Goal: Transaction & Acquisition: Purchase product/service

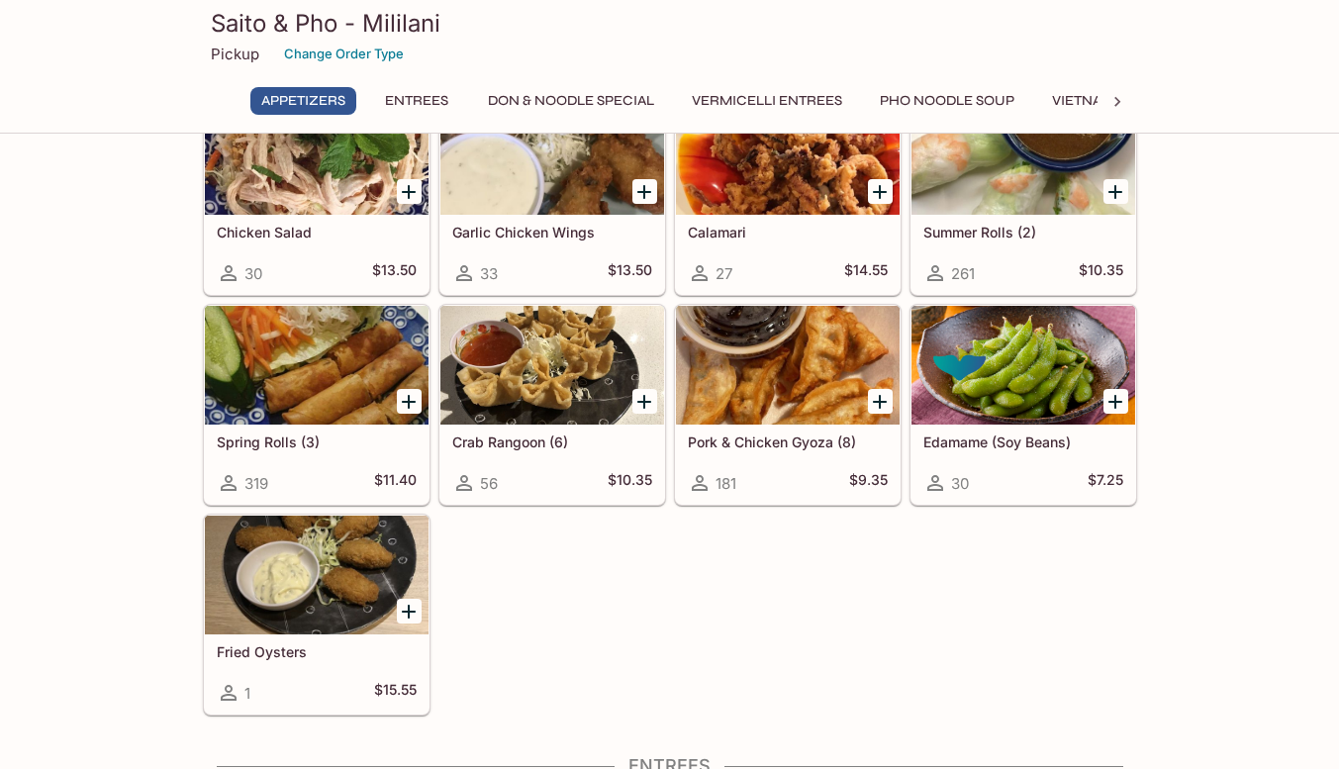
scroll to position [115, 0]
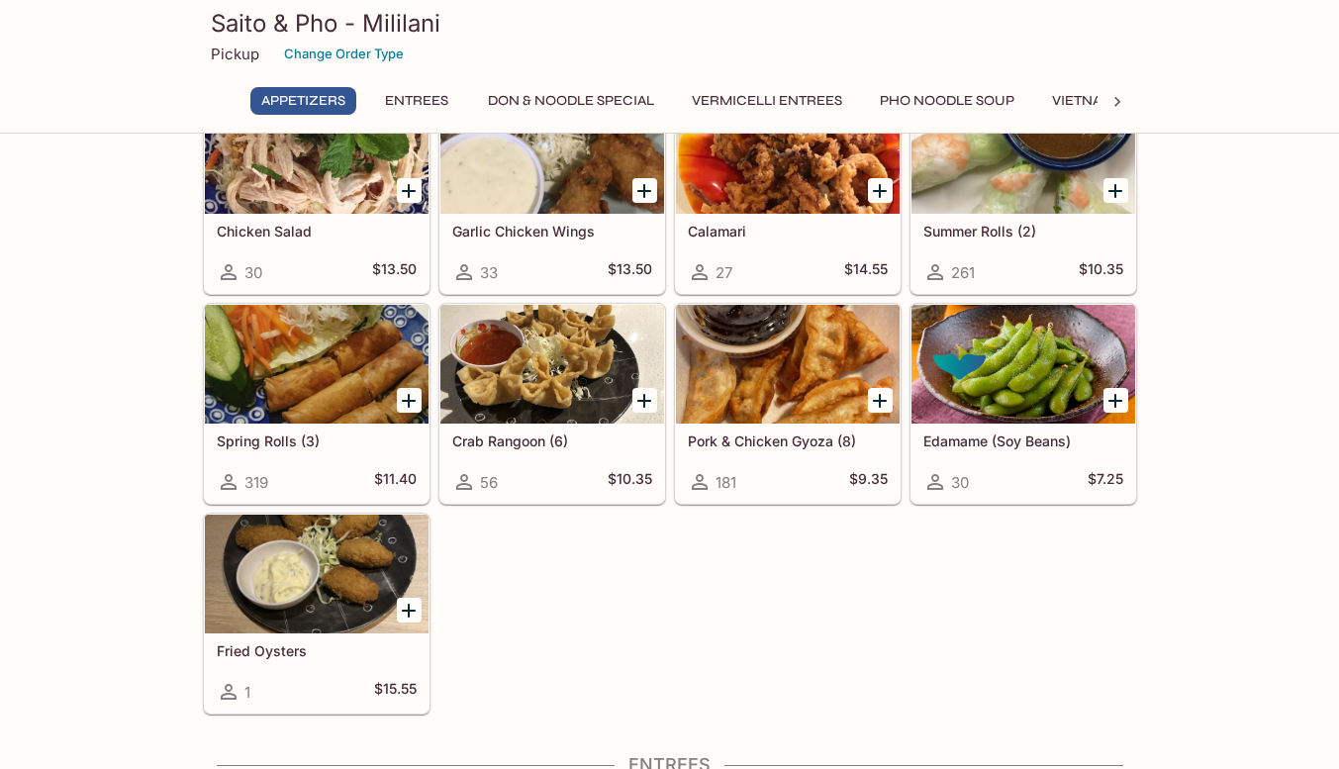
click at [410, 610] on icon "Add Fried Oysters" at bounding box center [409, 611] width 14 height 14
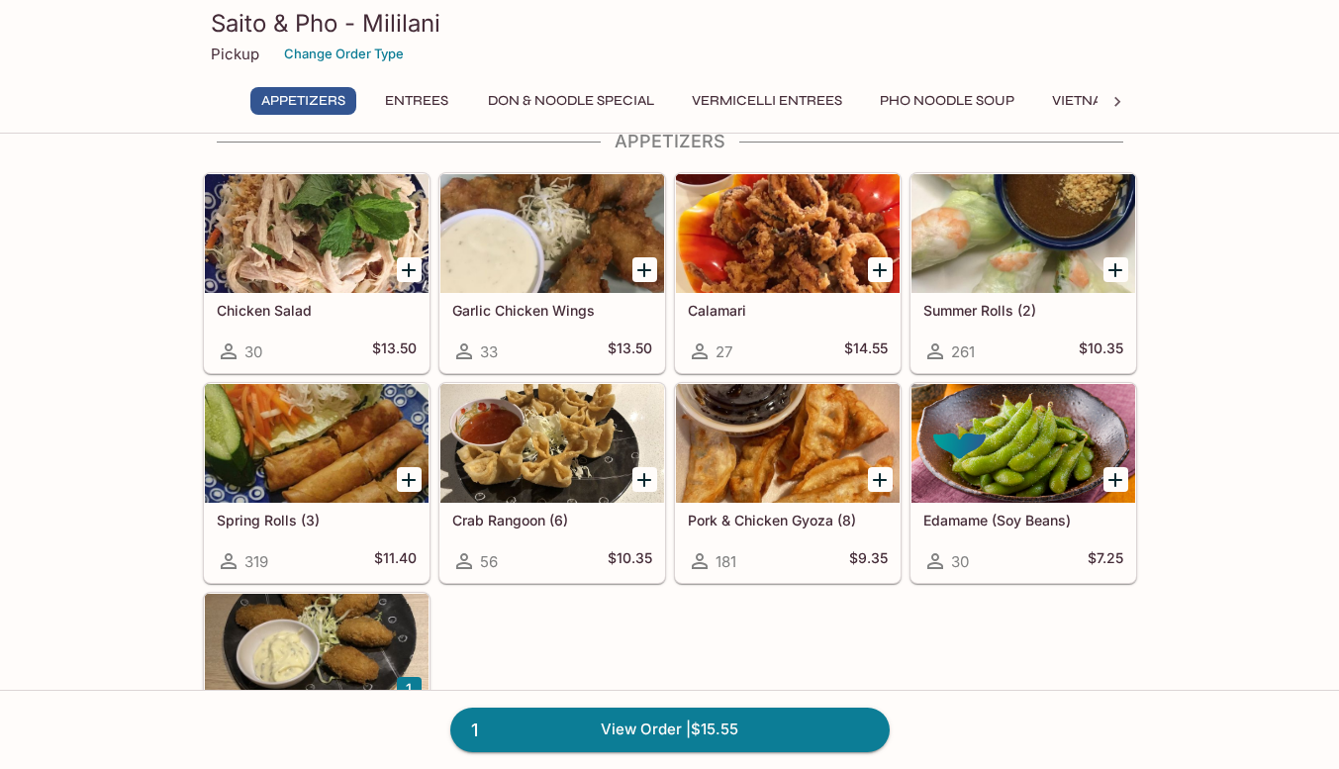
scroll to position [34, 0]
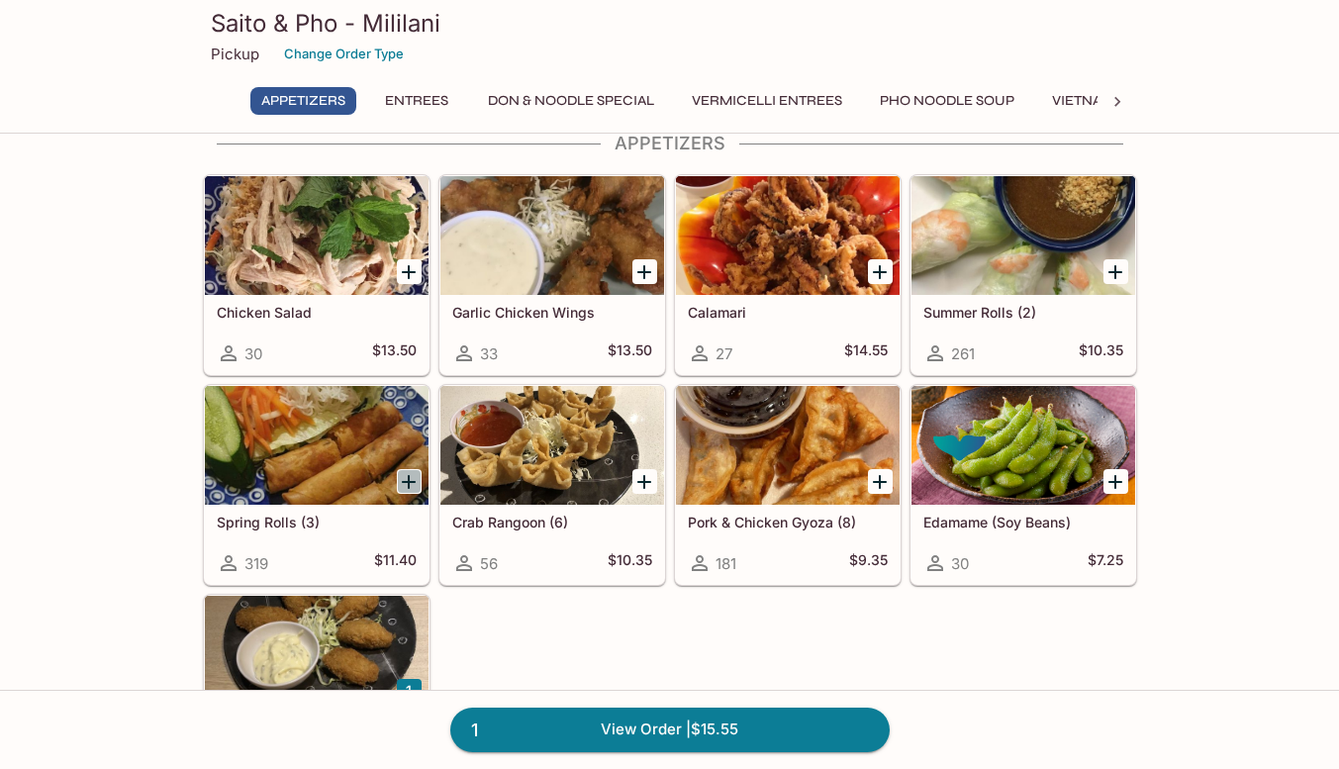
click at [410, 479] on icon "Add Spring Rolls (3)" at bounding box center [409, 482] width 14 height 14
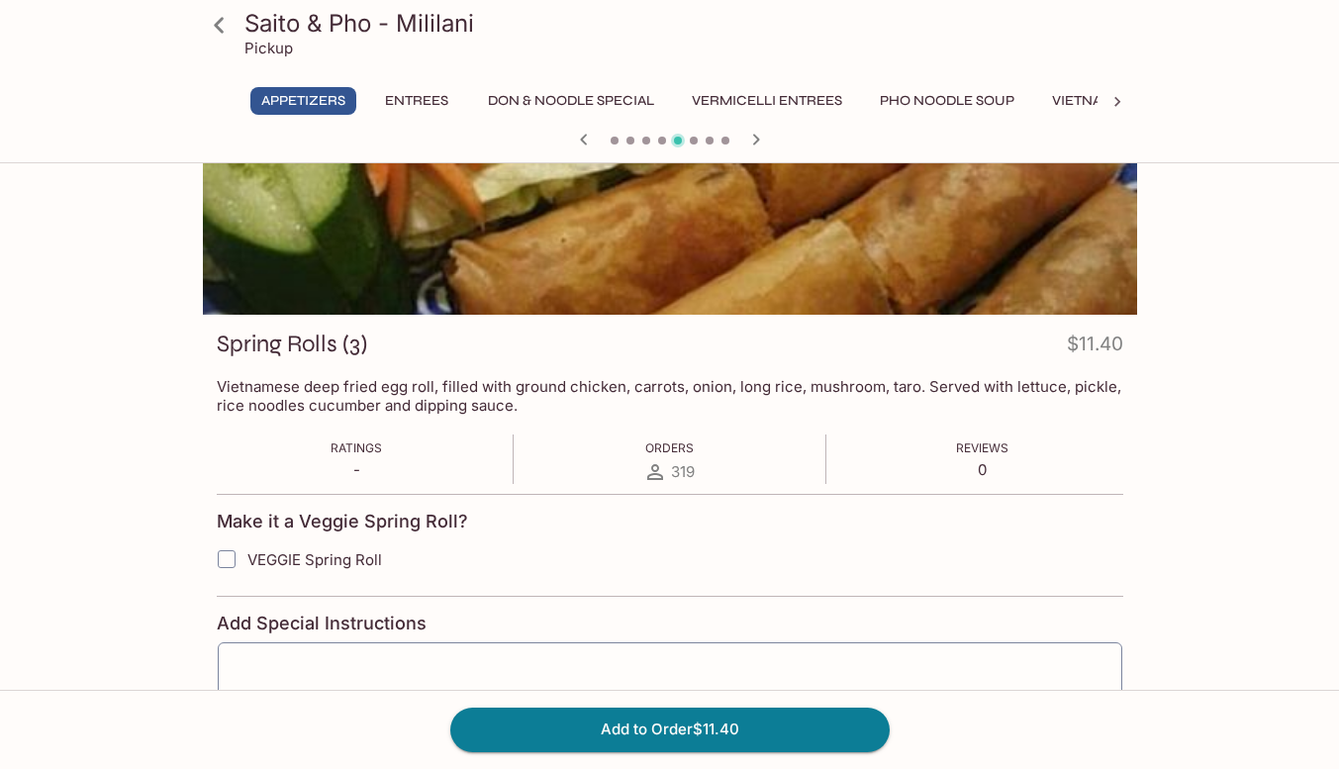
scroll to position [285, 0]
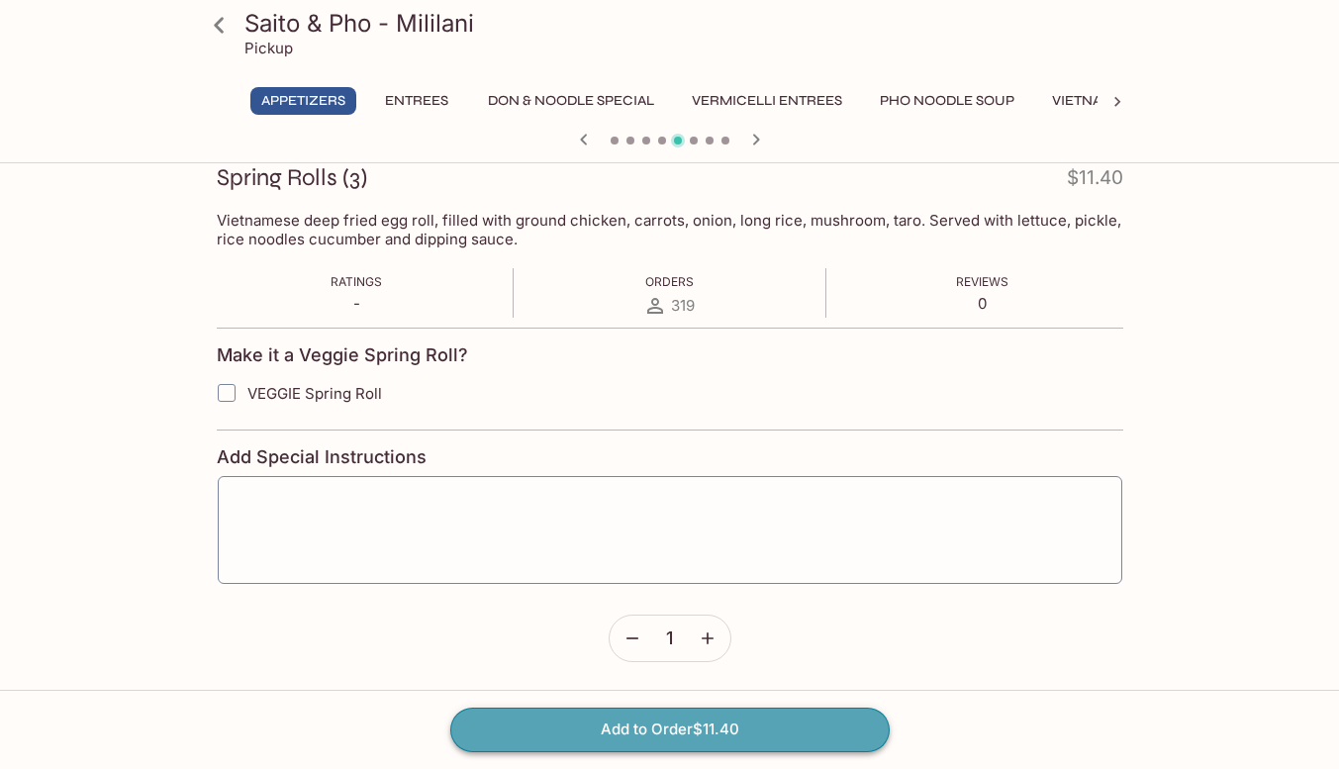
click at [595, 726] on button "Add to Order $11.40" at bounding box center [669, 730] width 439 height 44
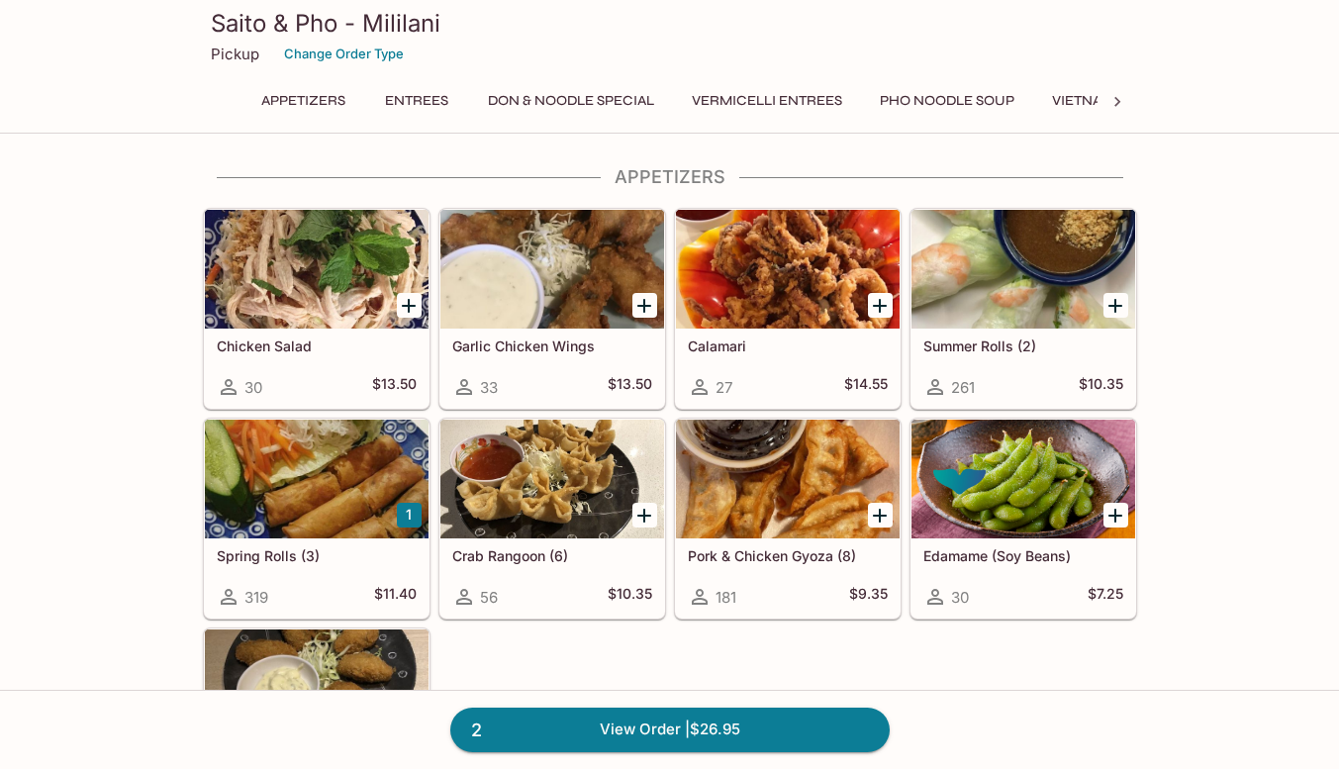
click at [641, 508] on icon "Add Crab Rangoon (6)" at bounding box center [645, 516] width 24 height 24
click at [410, 102] on button "Entrees" at bounding box center [416, 101] width 89 height 28
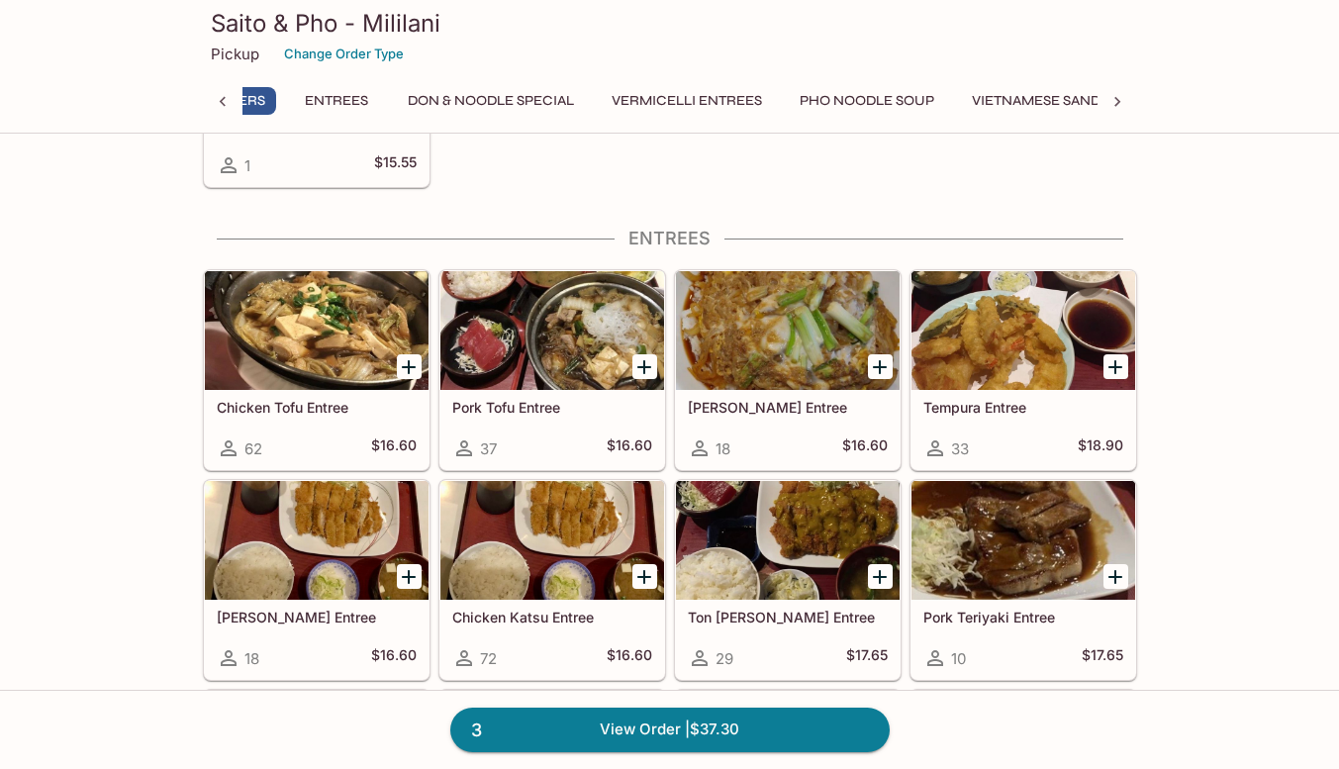
scroll to position [642, 0]
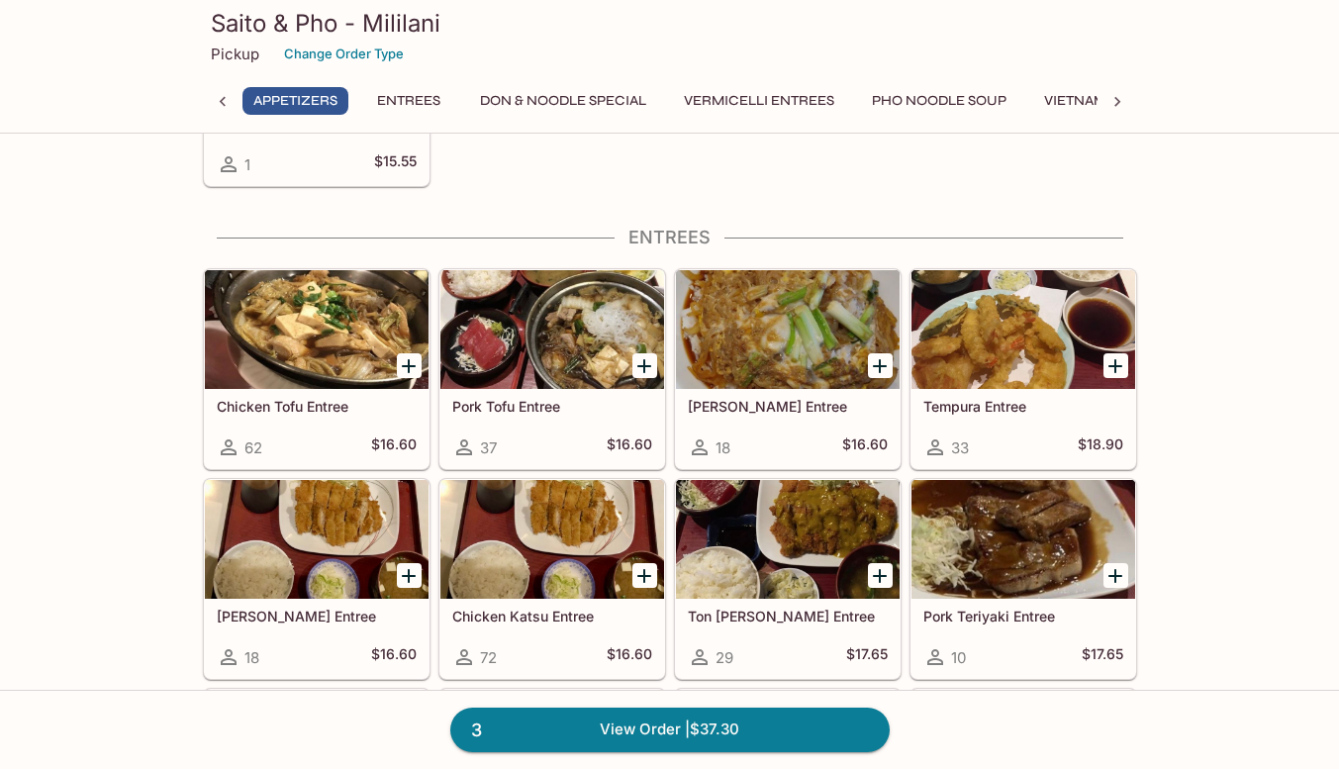
click at [1117, 374] on icon "Add Tempura Entree" at bounding box center [1116, 366] width 24 height 24
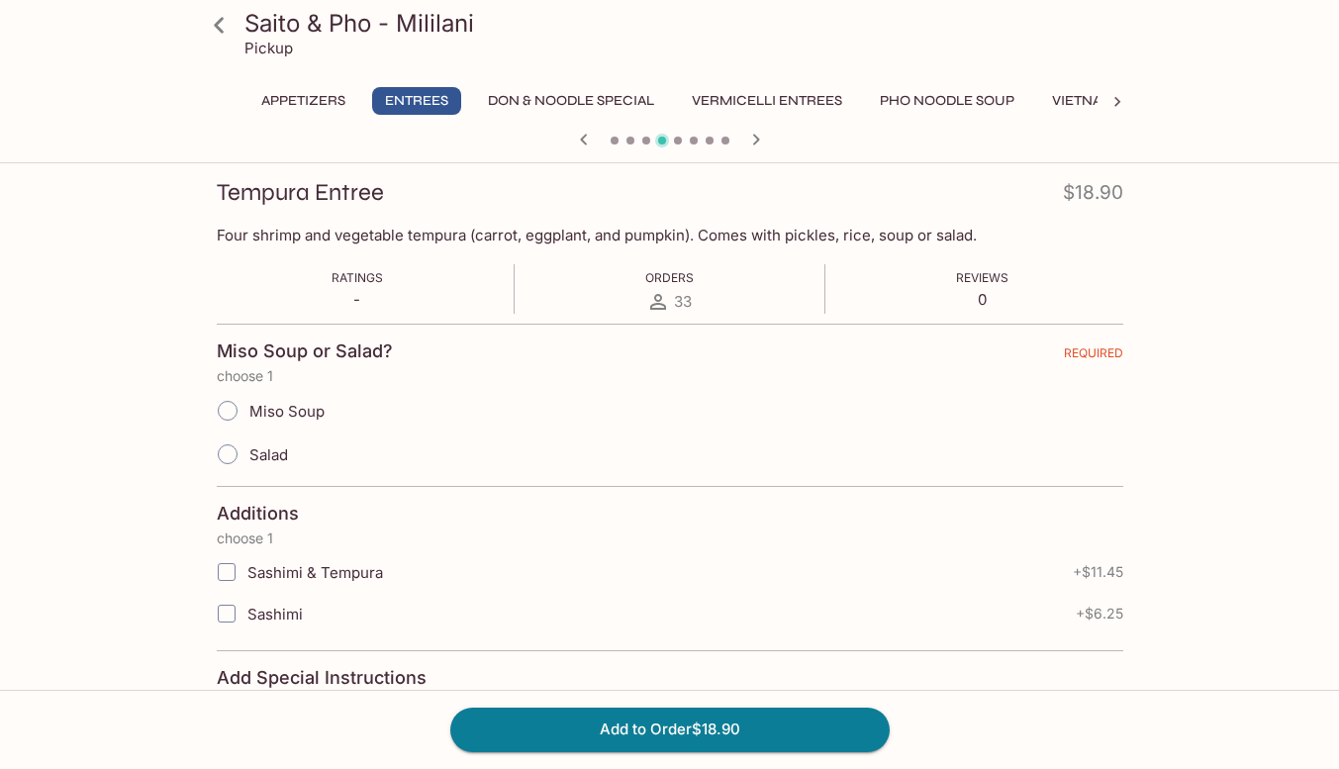
scroll to position [277, 0]
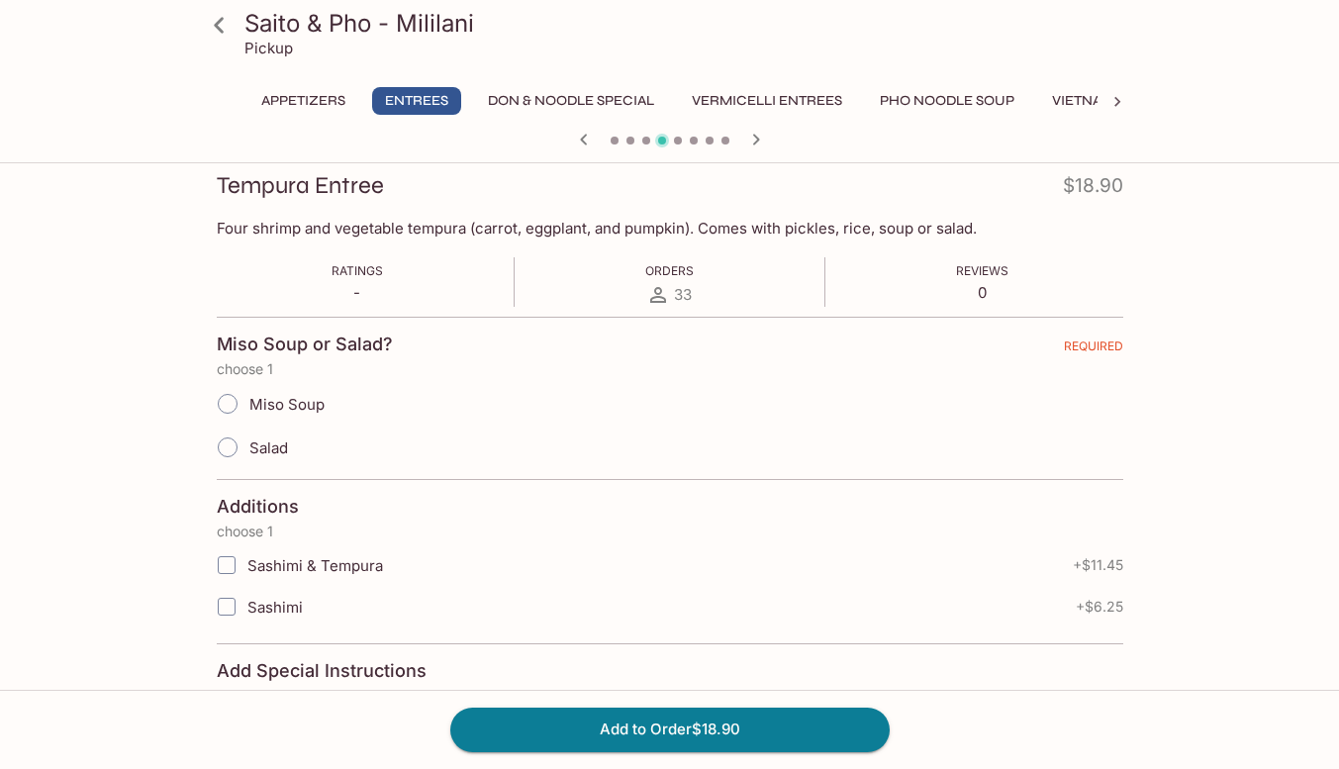
click at [231, 405] on input "Miso Soup" at bounding box center [228, 404] width 42 height 42
radio input "true"
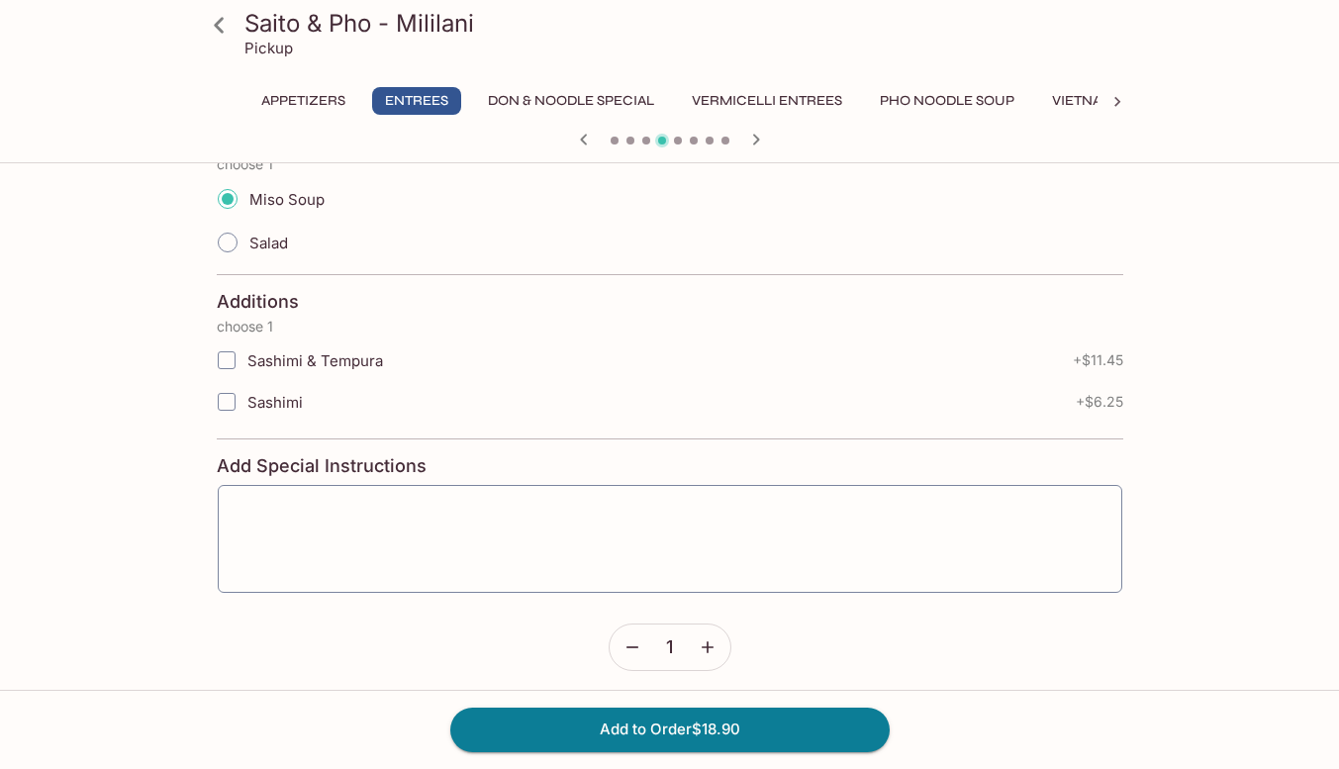
scroll to position [491, 0]
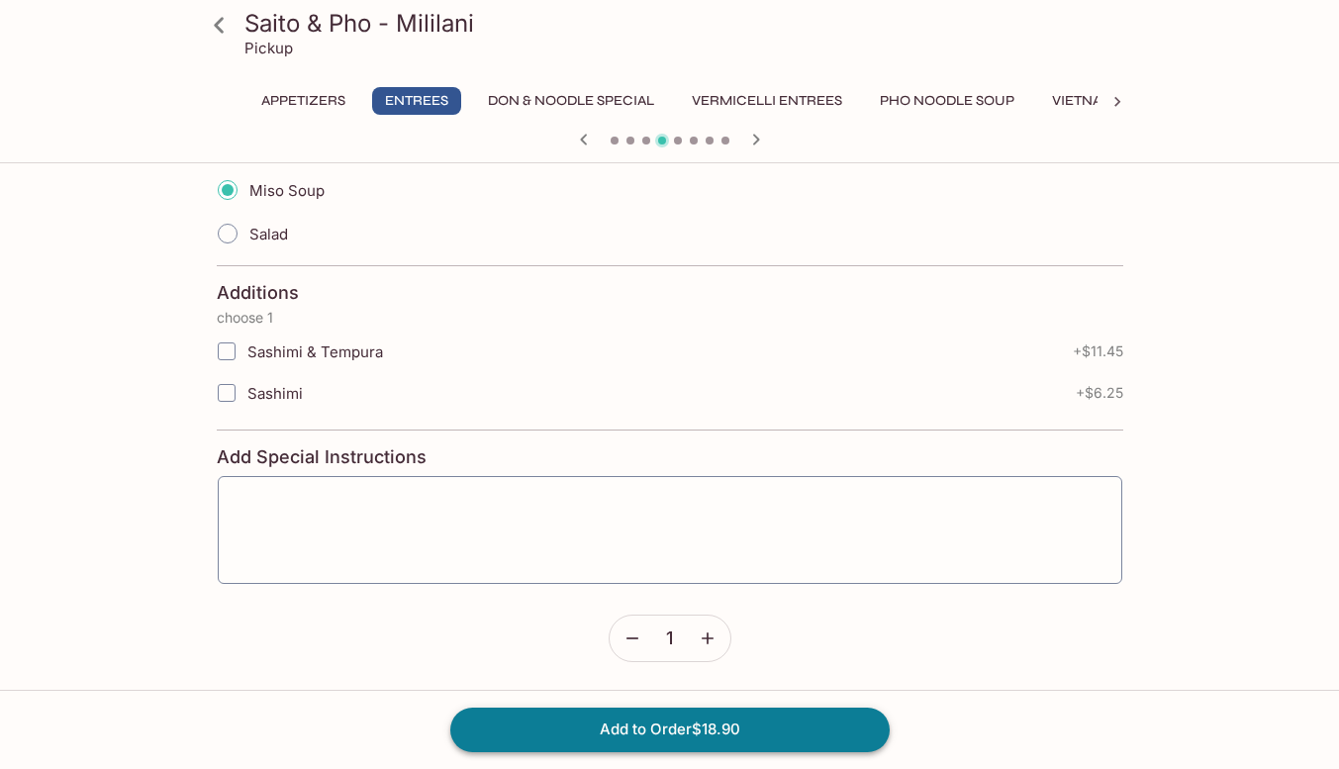
click at [807, 732] on button "Add to Order $18.90" at bounding box center [669, 730] width 439 height 44
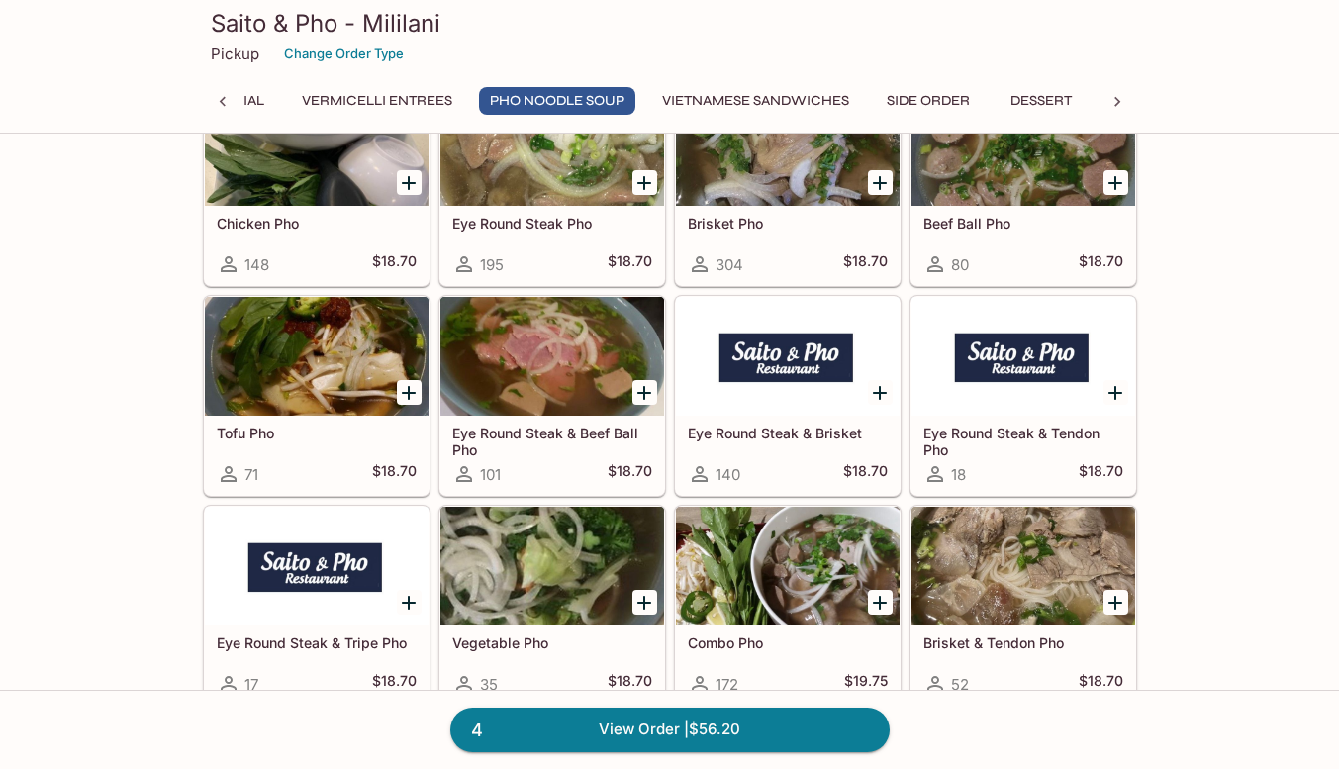
scroll to position [4219, 0]
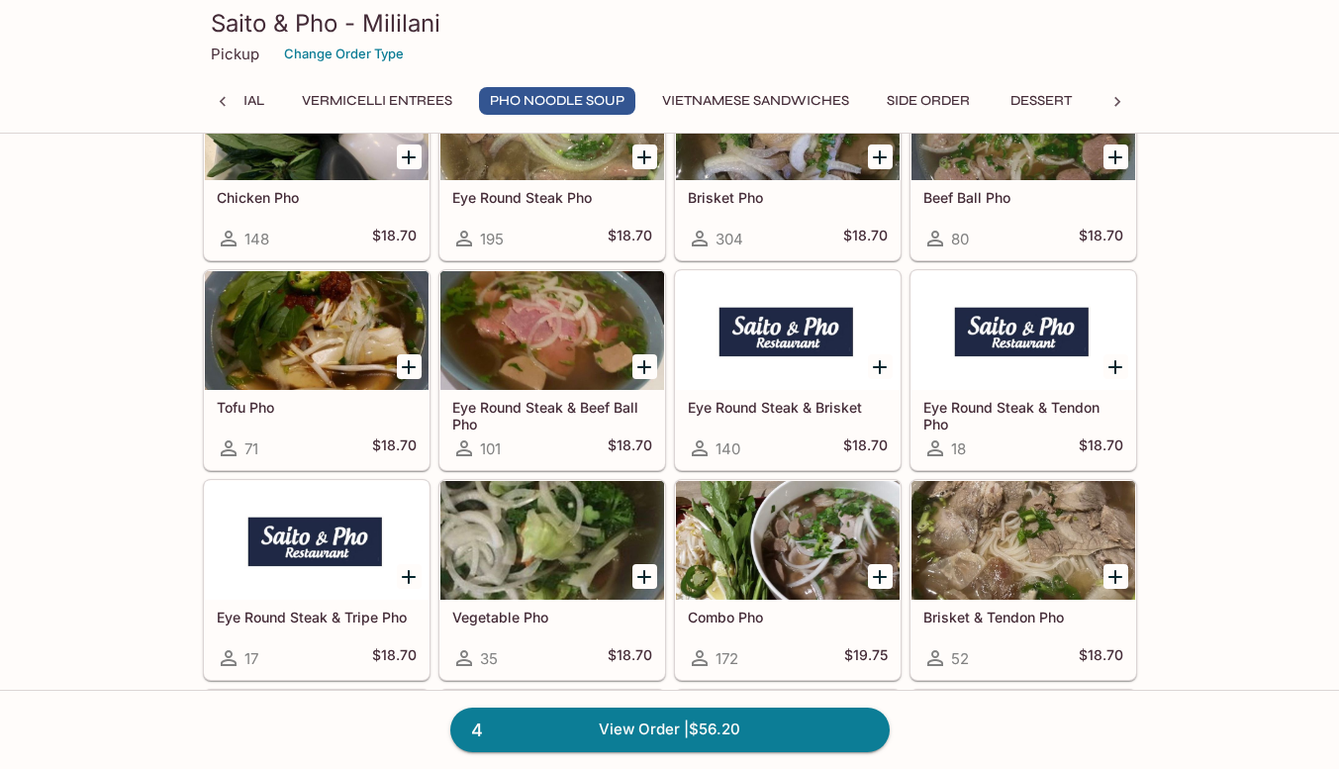
click at [877, 578] on icon "Add Combo Pho" at bounding box center [880, 577] width 24 height 24
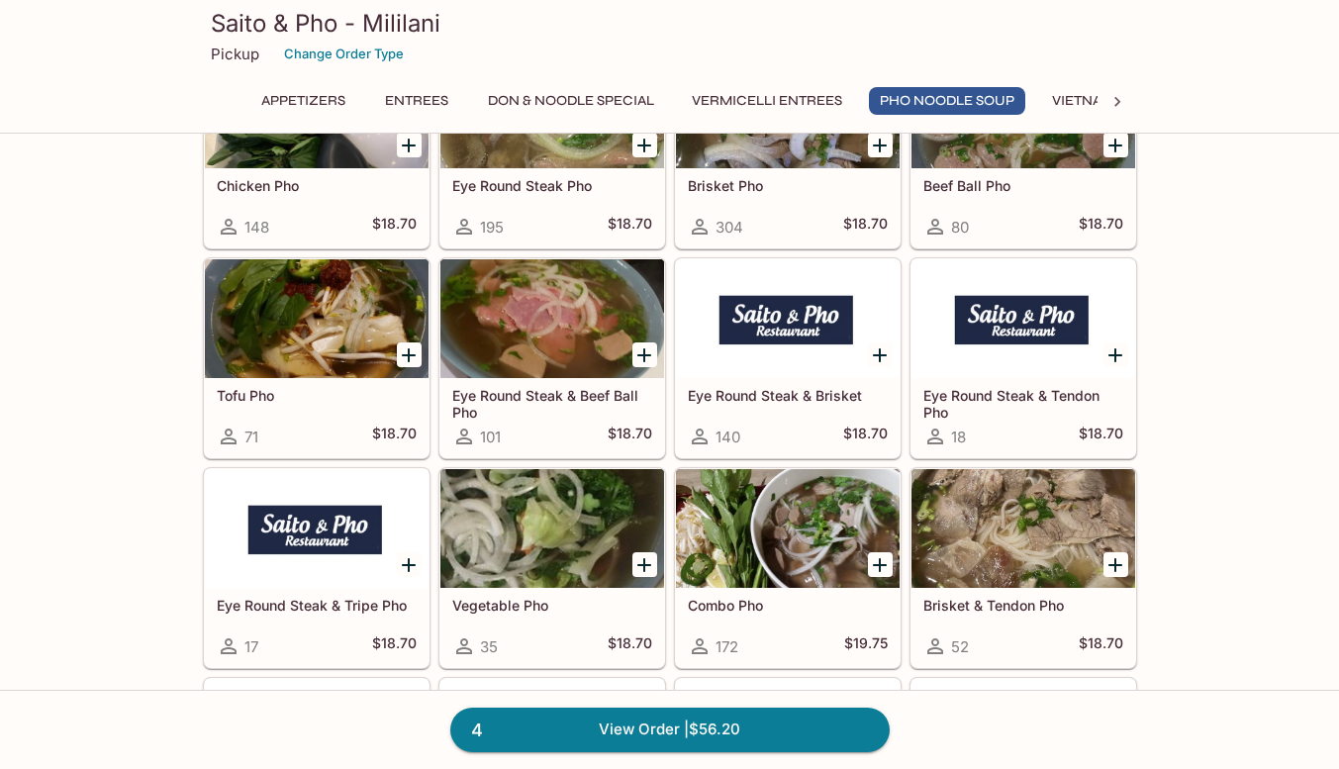
scroll to position [4243, 0]
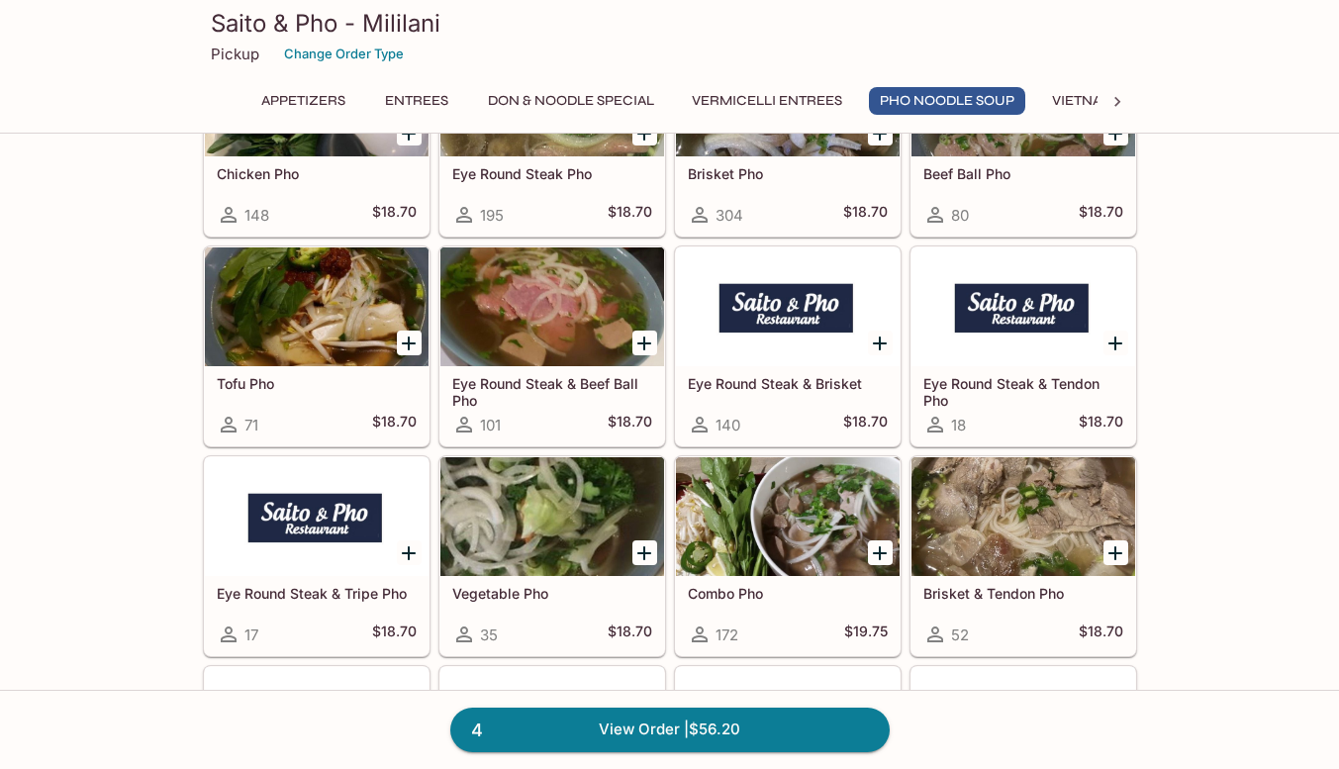
click at [882, 549] on icon "Add Combo Pho" at bounding box center [880, 553] width 24 height 24
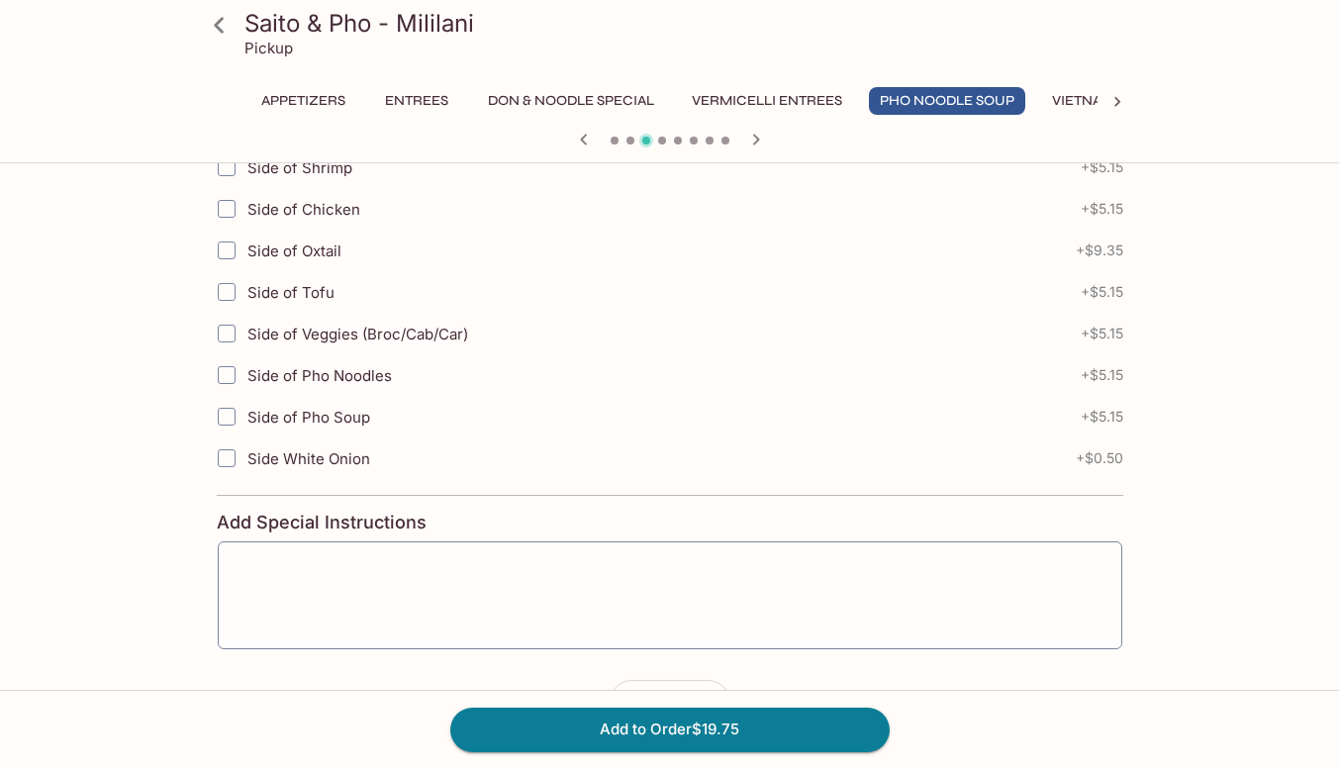
scroll to position [765, 0]
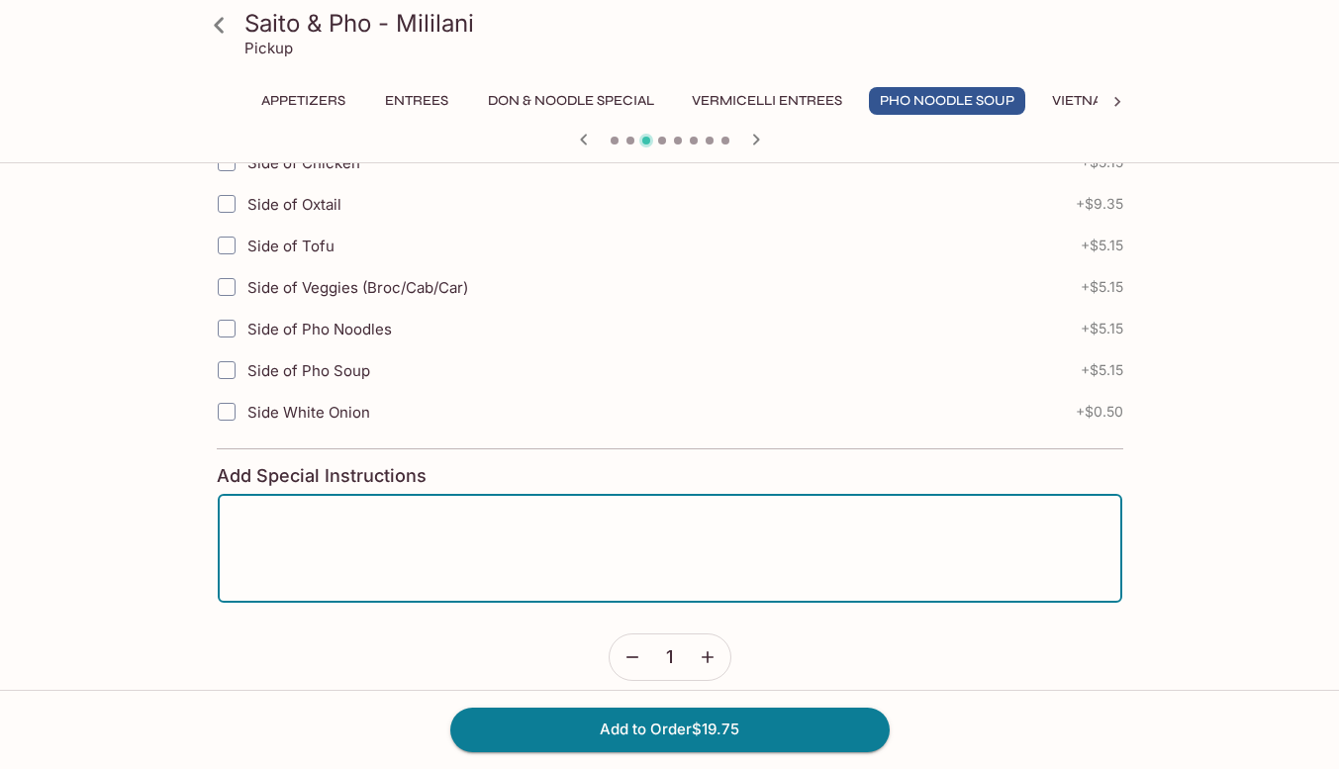
click at [450, 531] on textarea at bounding box center [670, 548] width 877 height 75
click at [446, 511] on textarea "Can I do no Tripe and extra beef balls please" at bounding box center [670, 548] width 877 height 75
type textarea "Can I do no Tripe and extra meatballs please"
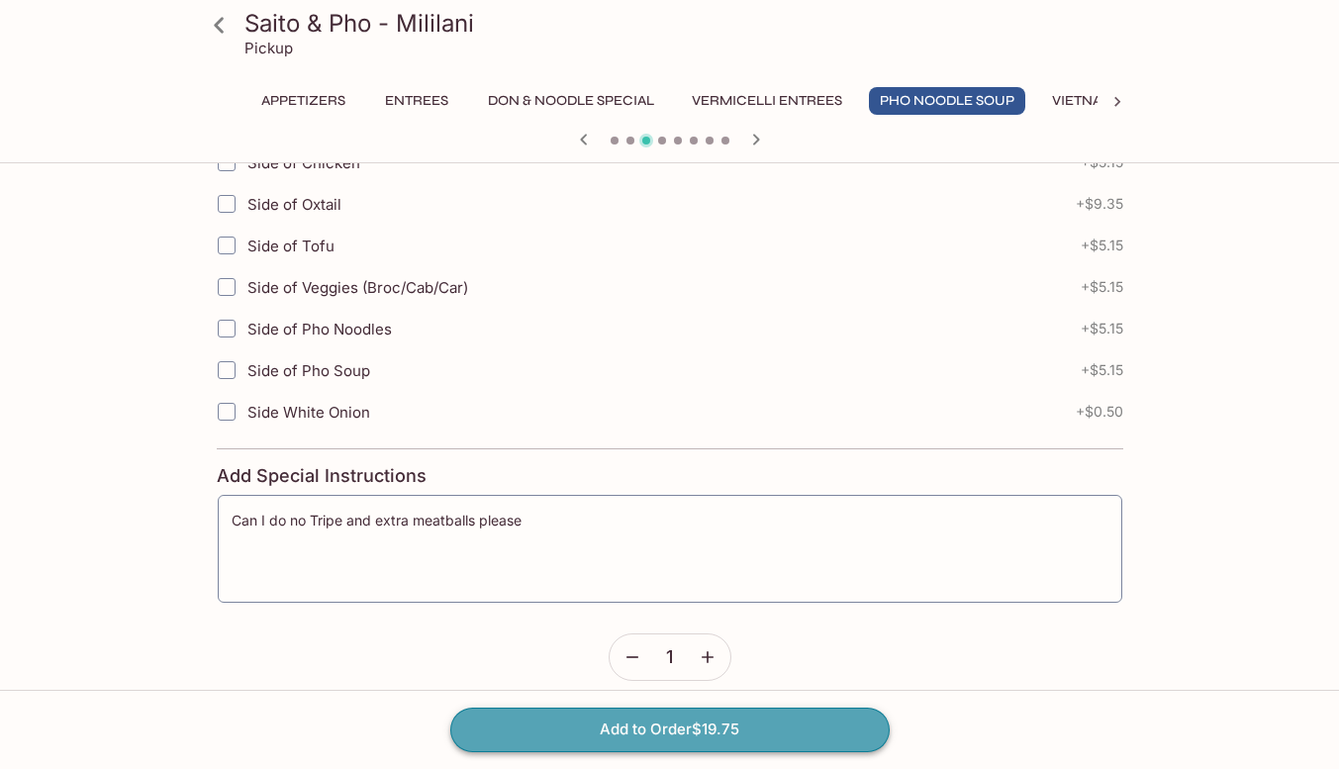
click at [504, 740] on button "Add to Order $19.75" at bounding box center [669, 730] width 439 height 44
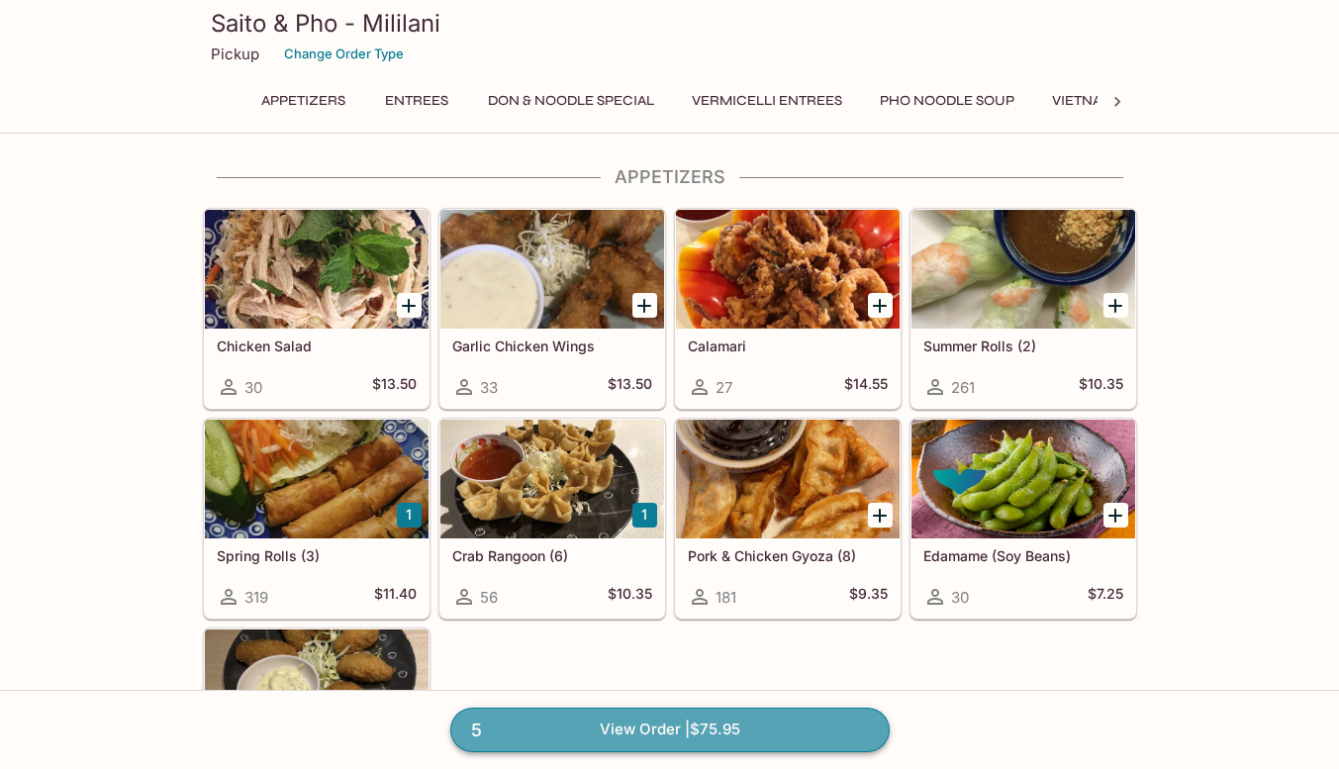
click at [647, 732] on link "5 View Order | $75.95" at bounding box center [669, 730] width 439 height 44
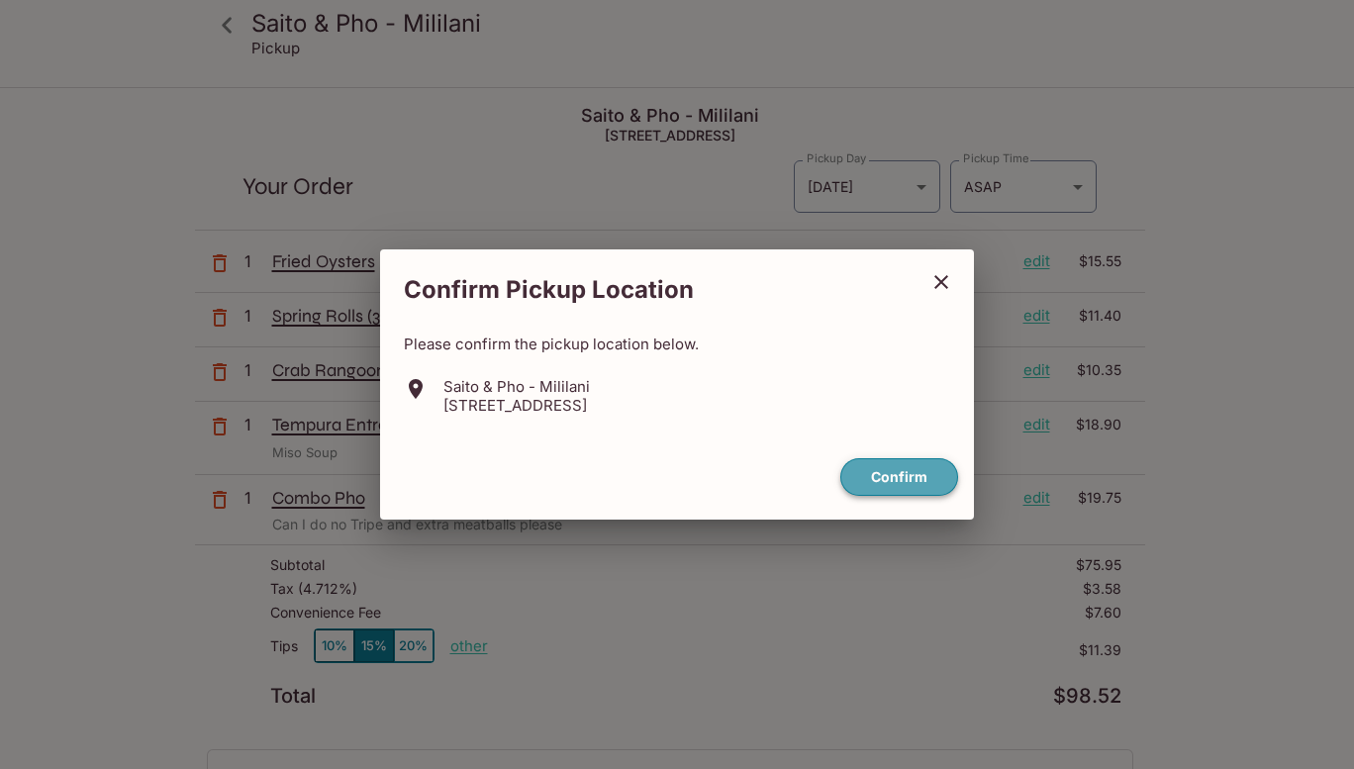
click at [874, 481] on button "Confirm" at bounding box center [899, 477] width 118 height 39
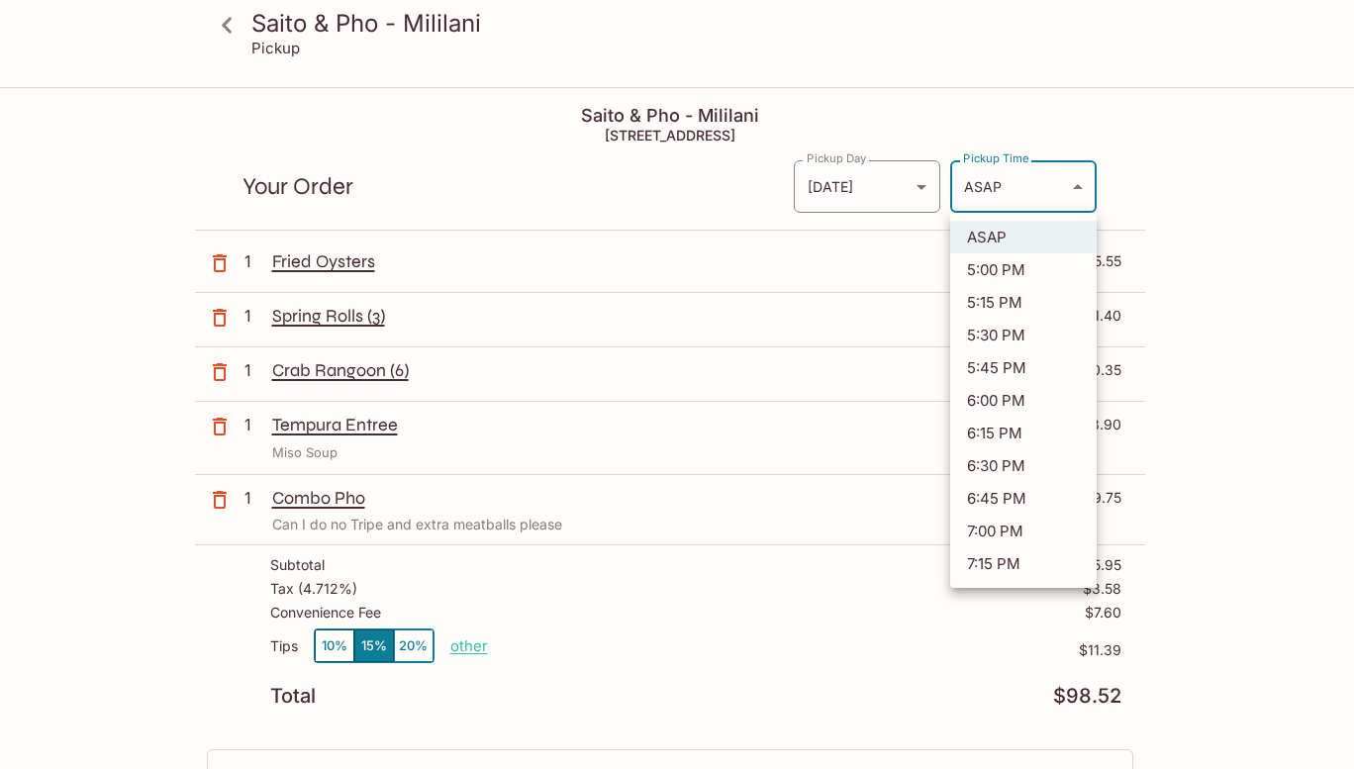
click at [988, 198] on body "Saito & Pho - Mililani Pickup Saito & Pho - Mililani 95-[STREET_ADDRESS] Your O…" at bounding box center [677, 473] width 1354 height 769
click at [1012, 244] on li "ASAP" at bounding box center [1023, 237] width 146 height 33
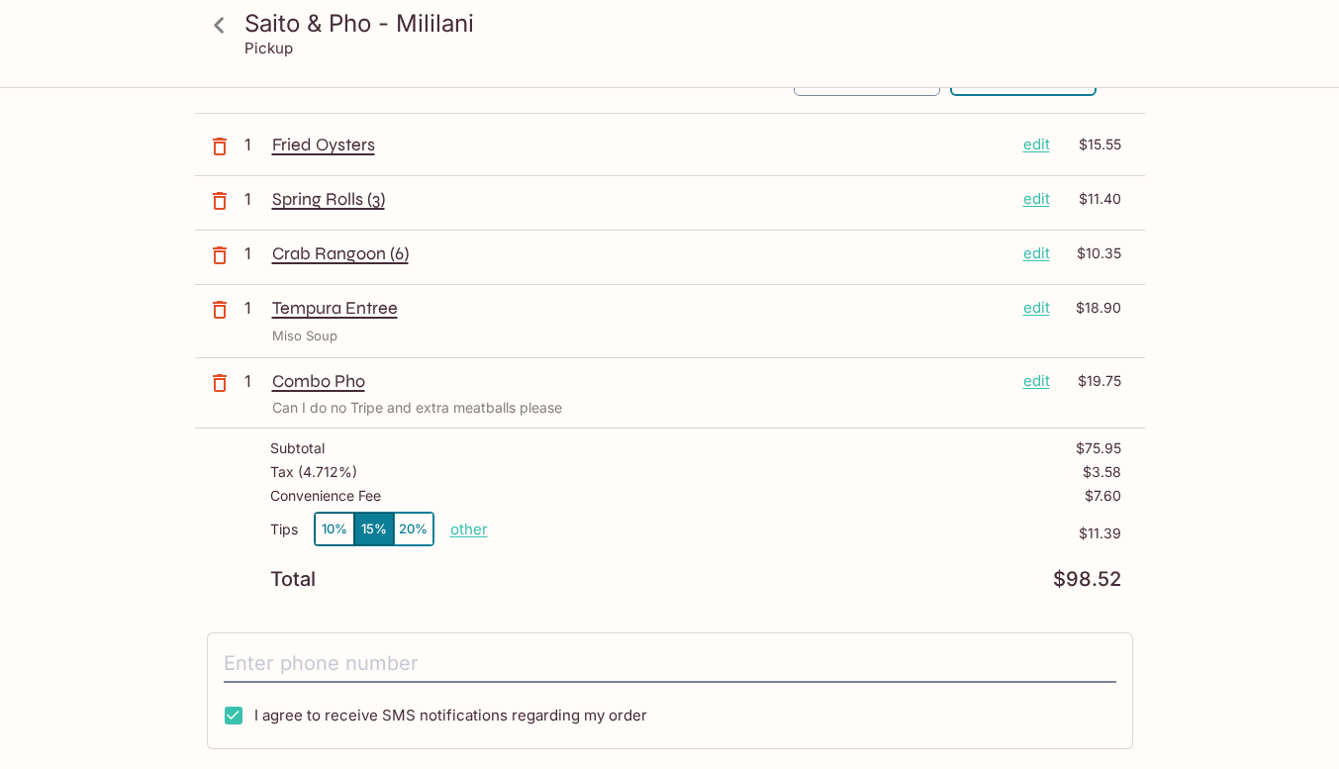
scroll to position [119, 0]
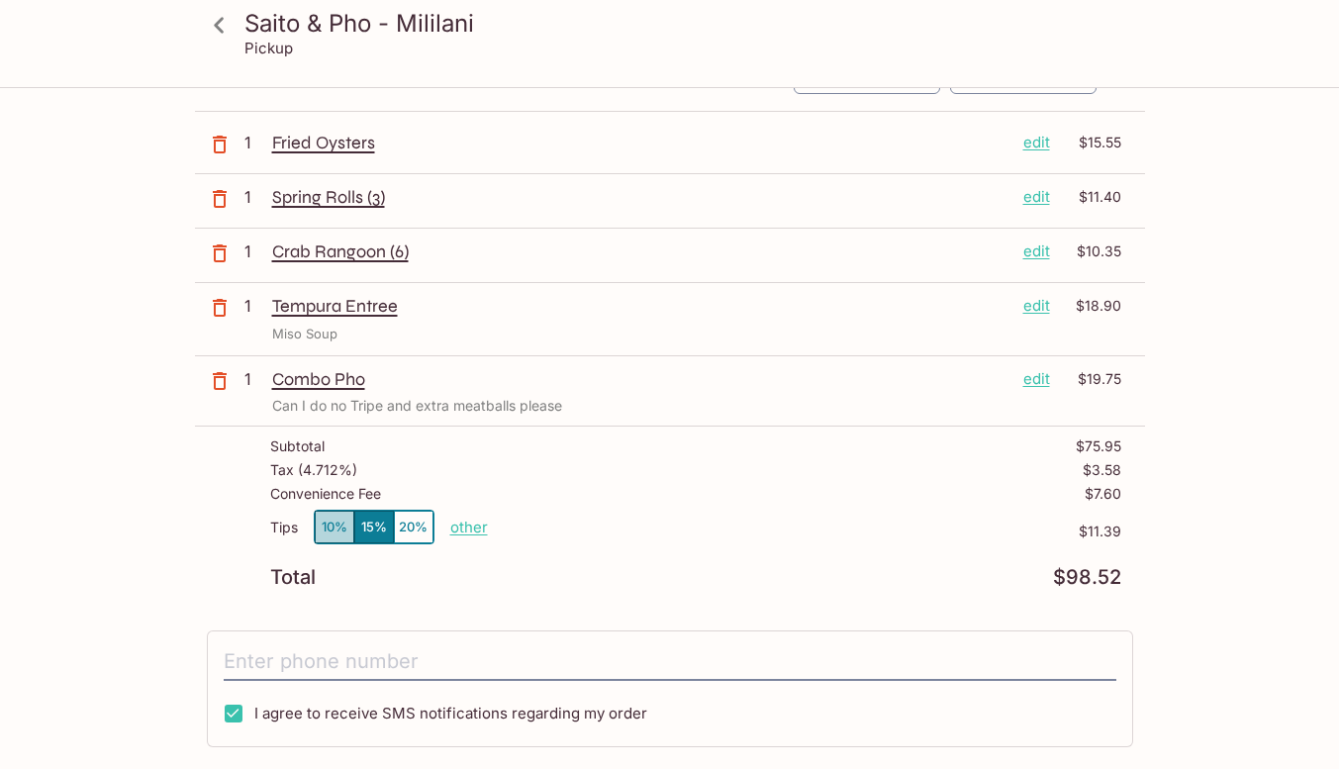
click at [329, 518] on button "10%" at bounding box center [335, 527] width 40 height 33
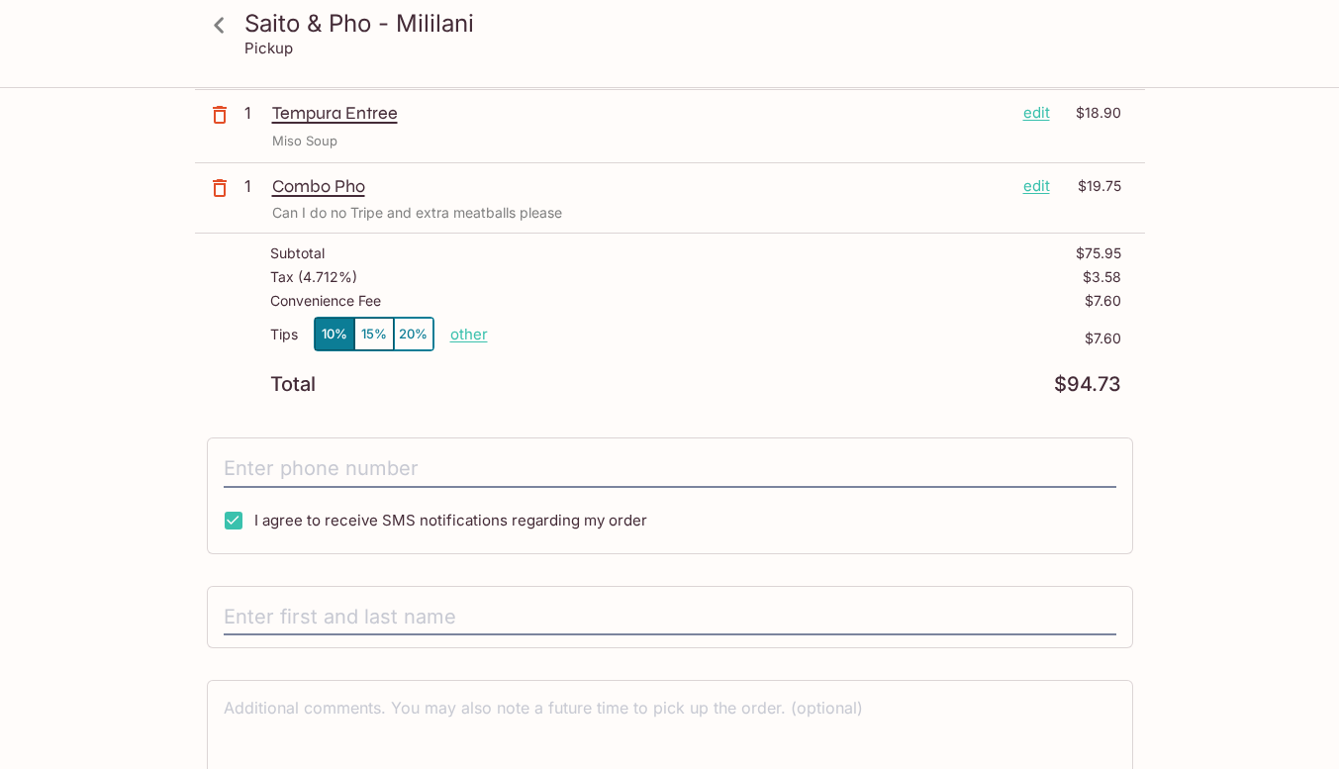
scroll to position [407, 0]
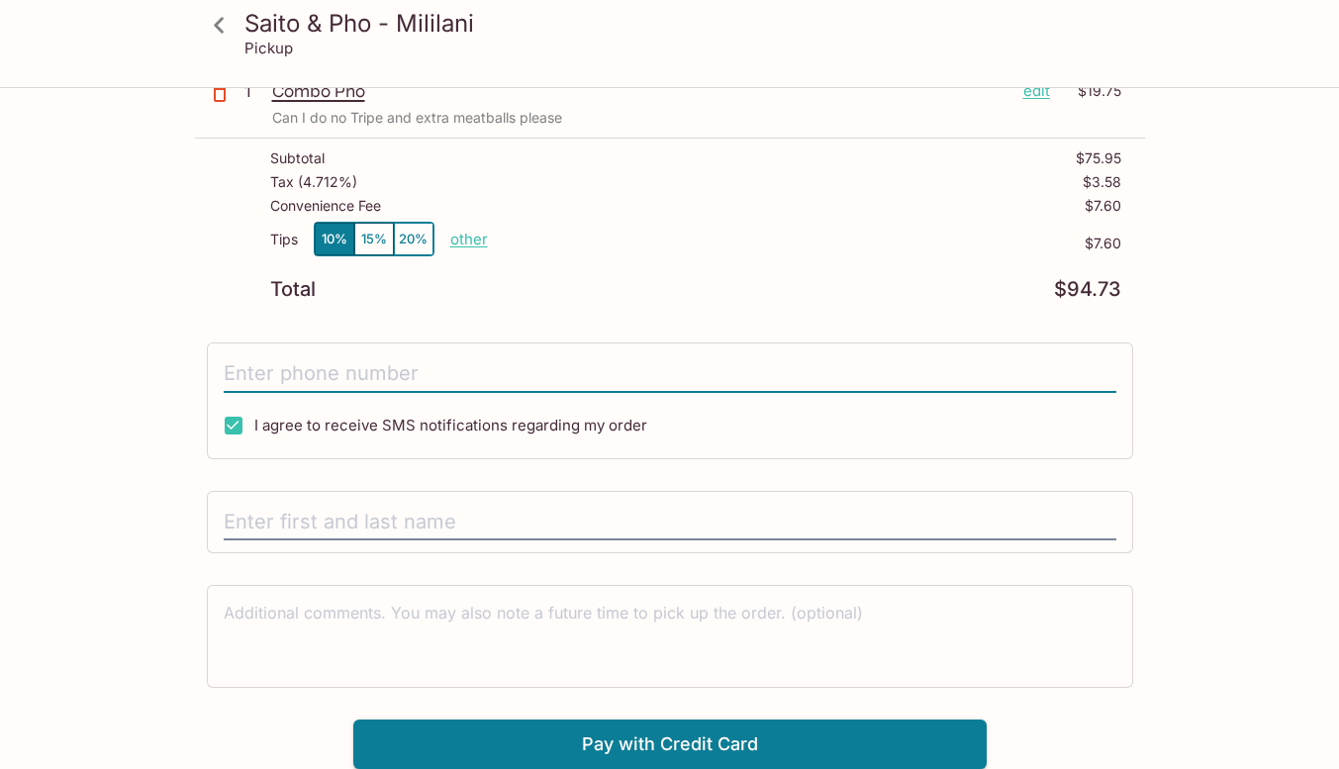
click at [293, 374] on input "tel" at bounding box center [670, 374] width 893 height 38
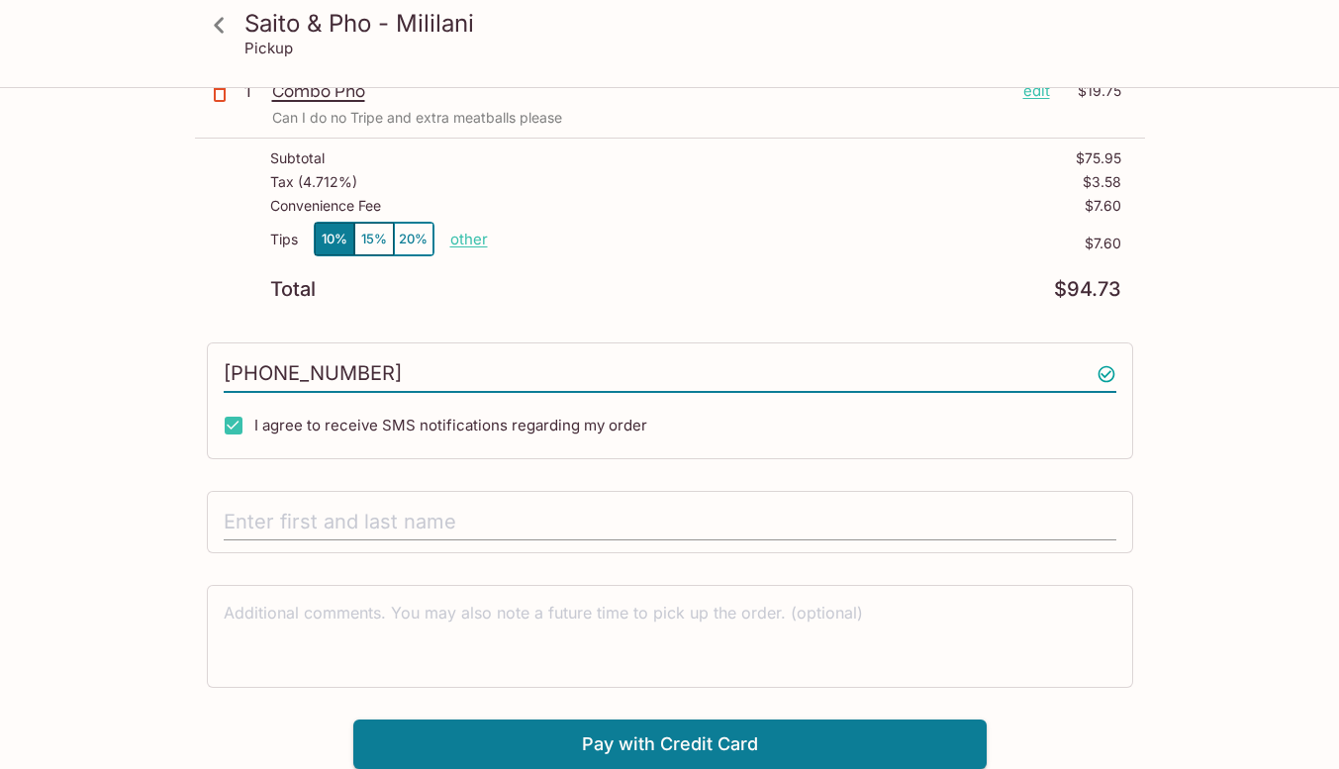
type input "[PHONE_NUMBER]"
click at [346, 521] on input "text" at bounding box center [670, 523] width 893 height 38
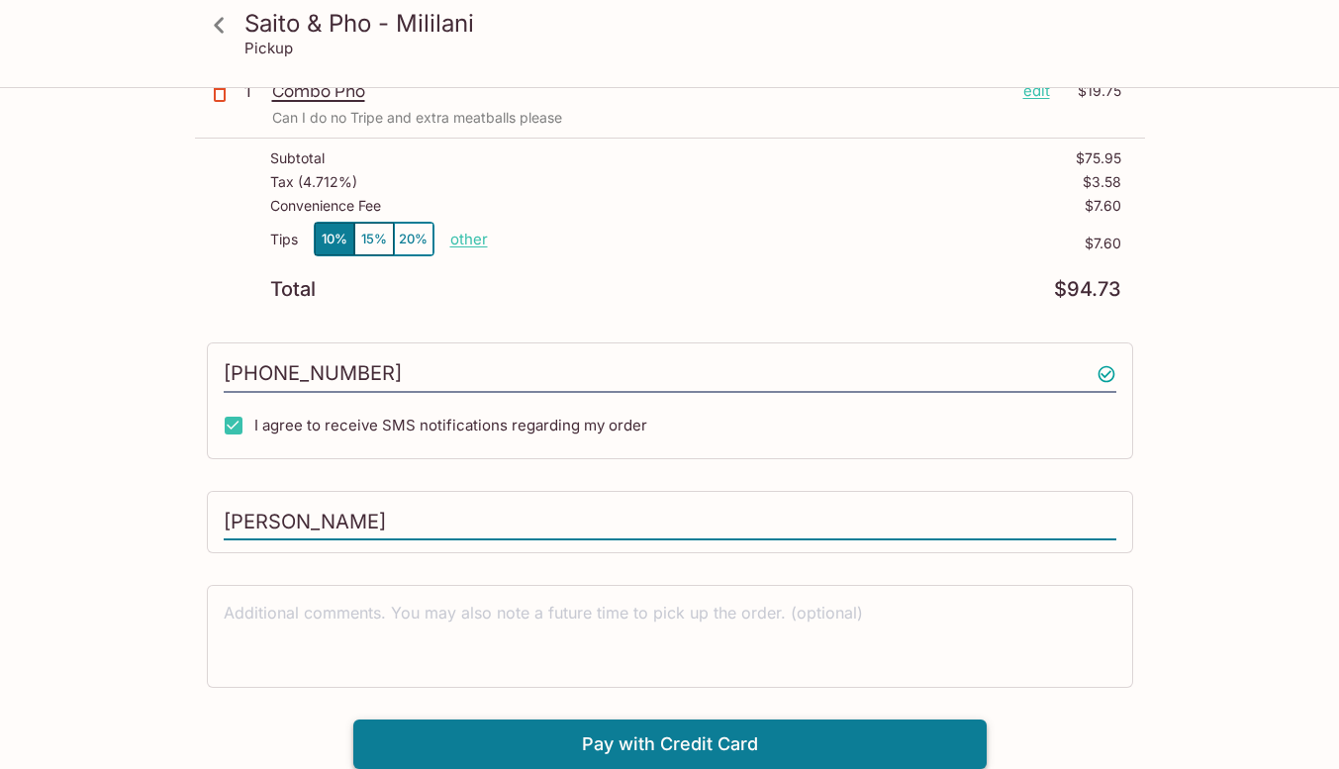
type input "[PERSON_NAME]"
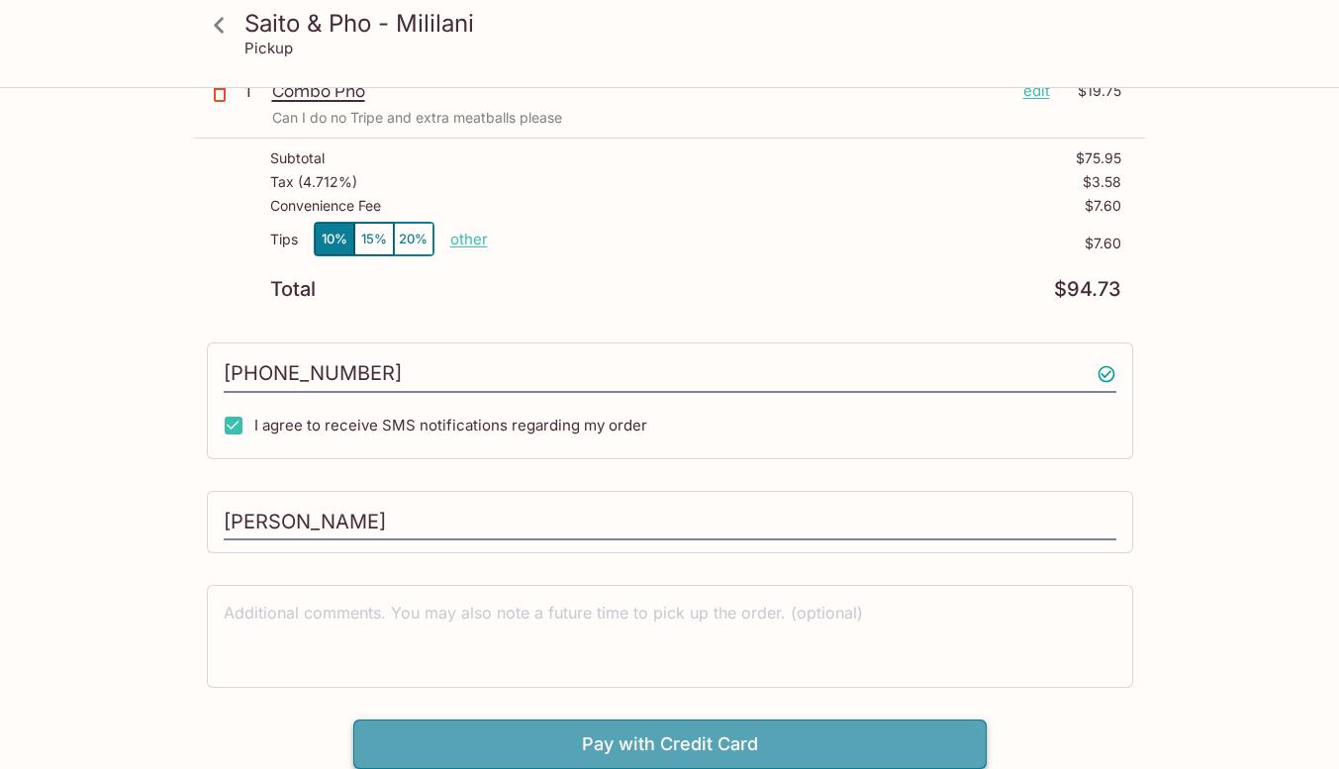
click at [470, 725] on button "Pay with Credit Card" at bounding box center [670, 744] width 634 height 49
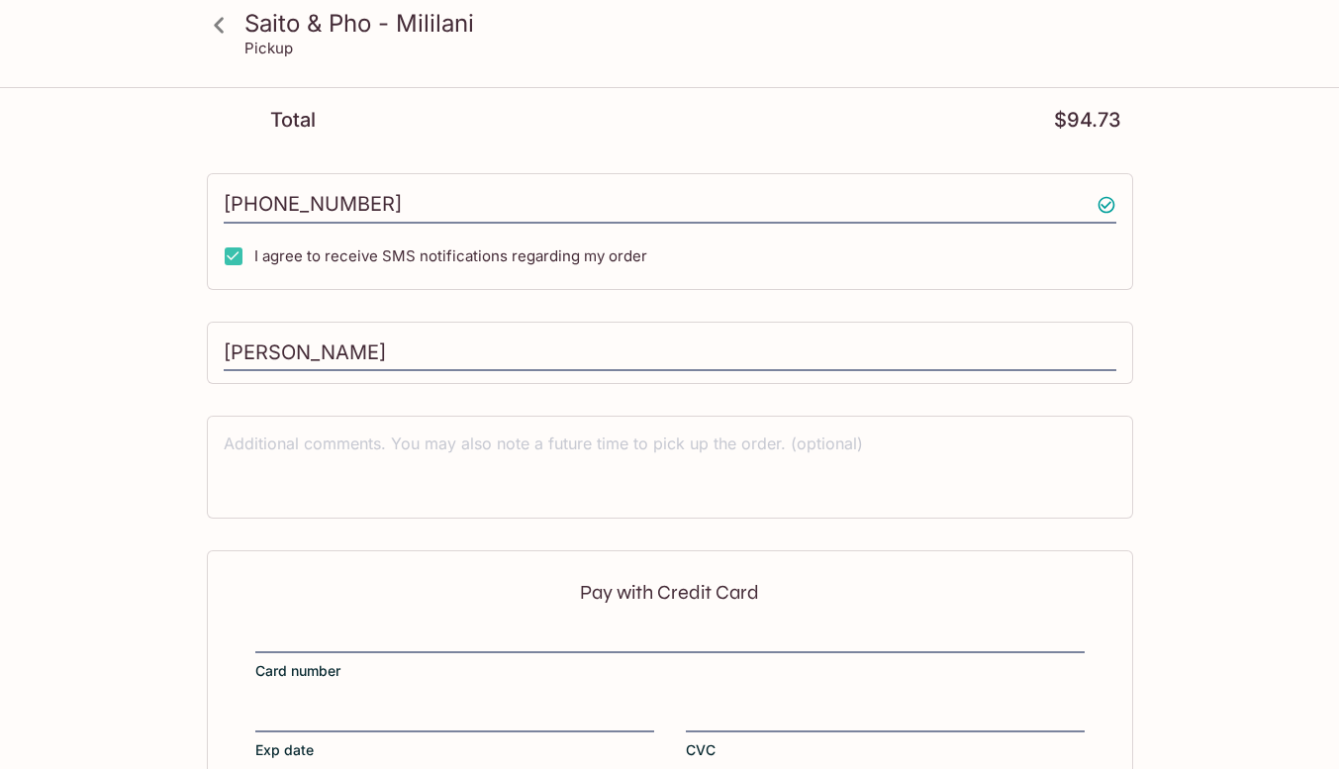
scroll to position [704, 0]
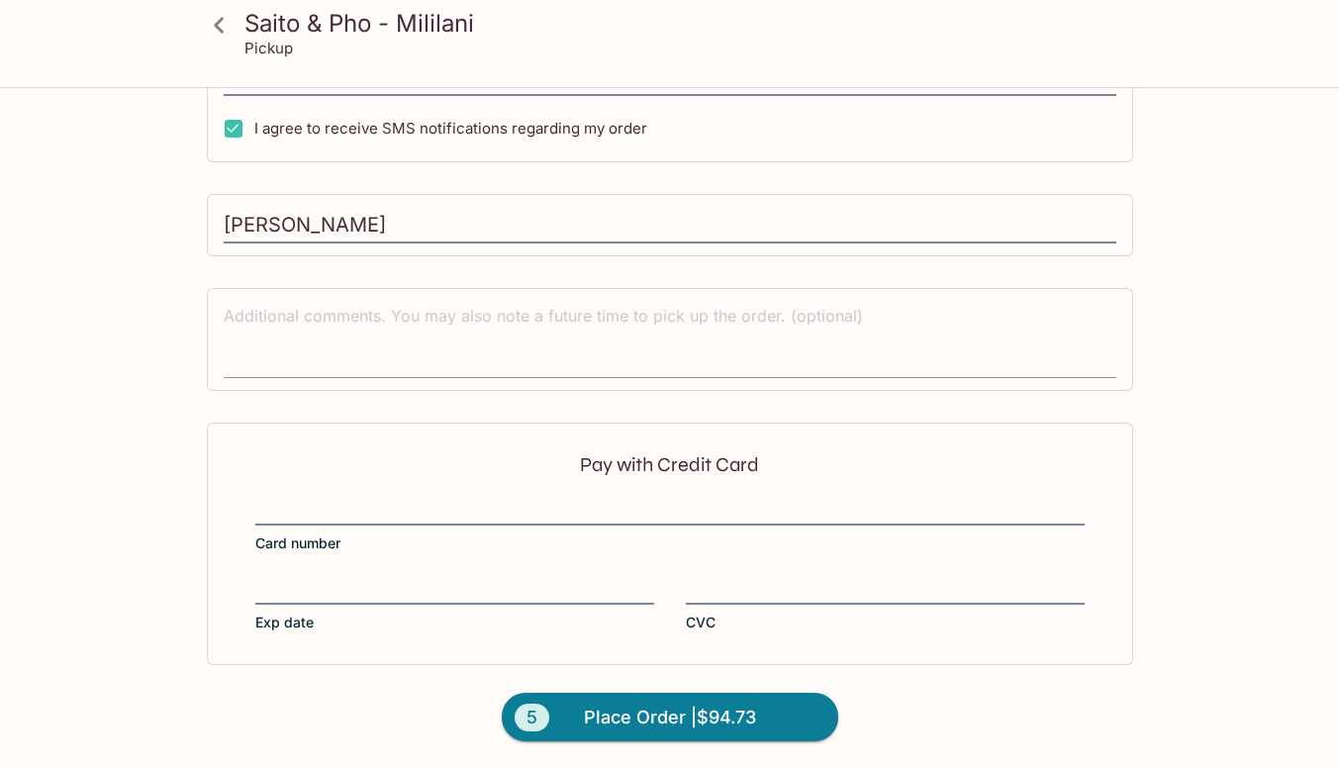
click at [568, 310] on textarea at bounding box center [670, 339] width 893 height 68
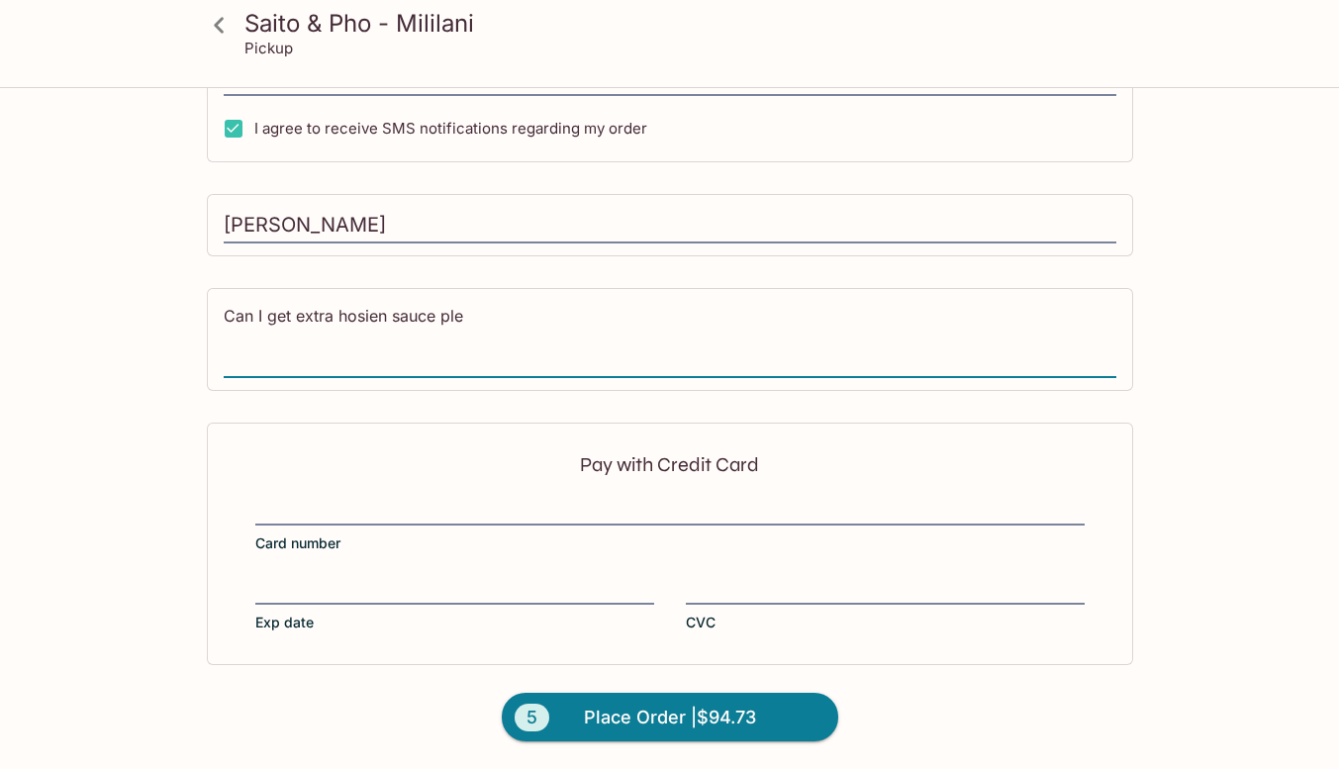
type textarea "Can I get extra hosien sauce ple"
click at [224, 31] on icon at bounding box center [219, 25] width 35 height 35
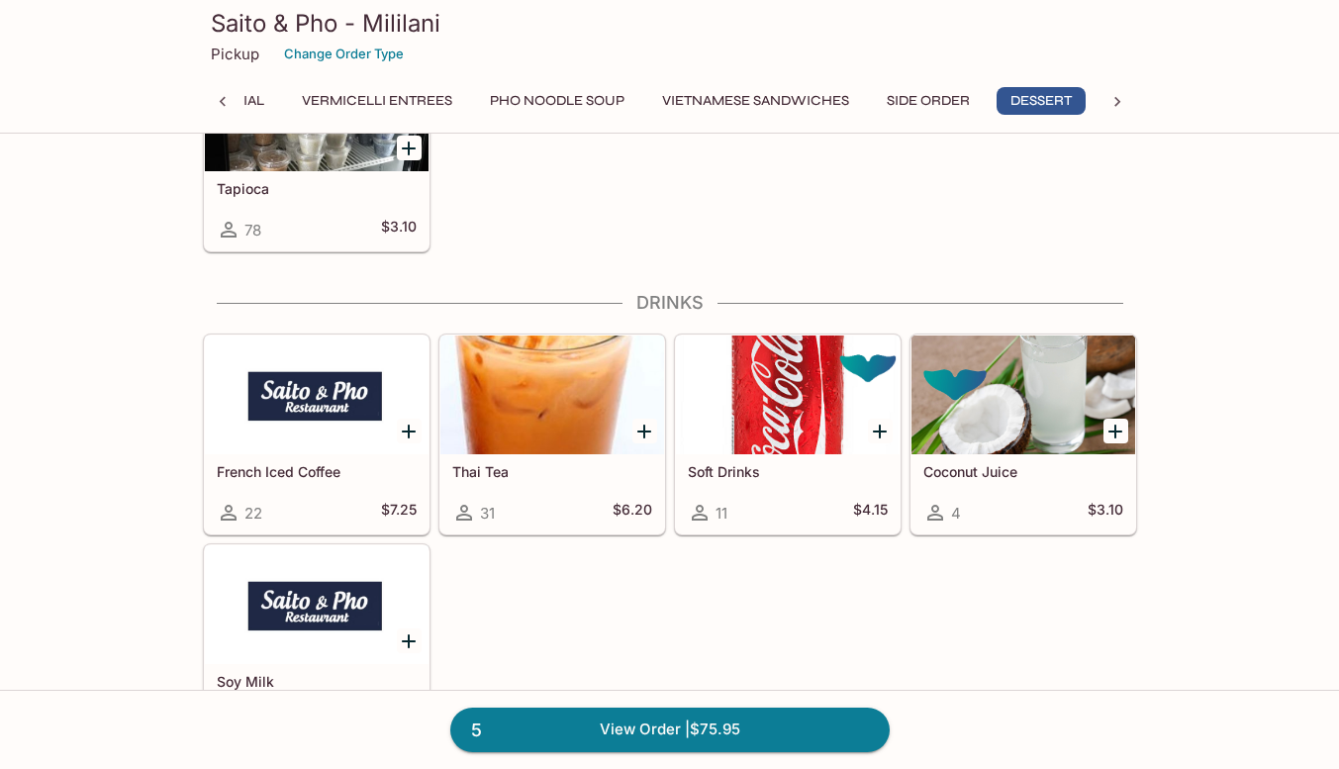
scroll to position [7041, 0]
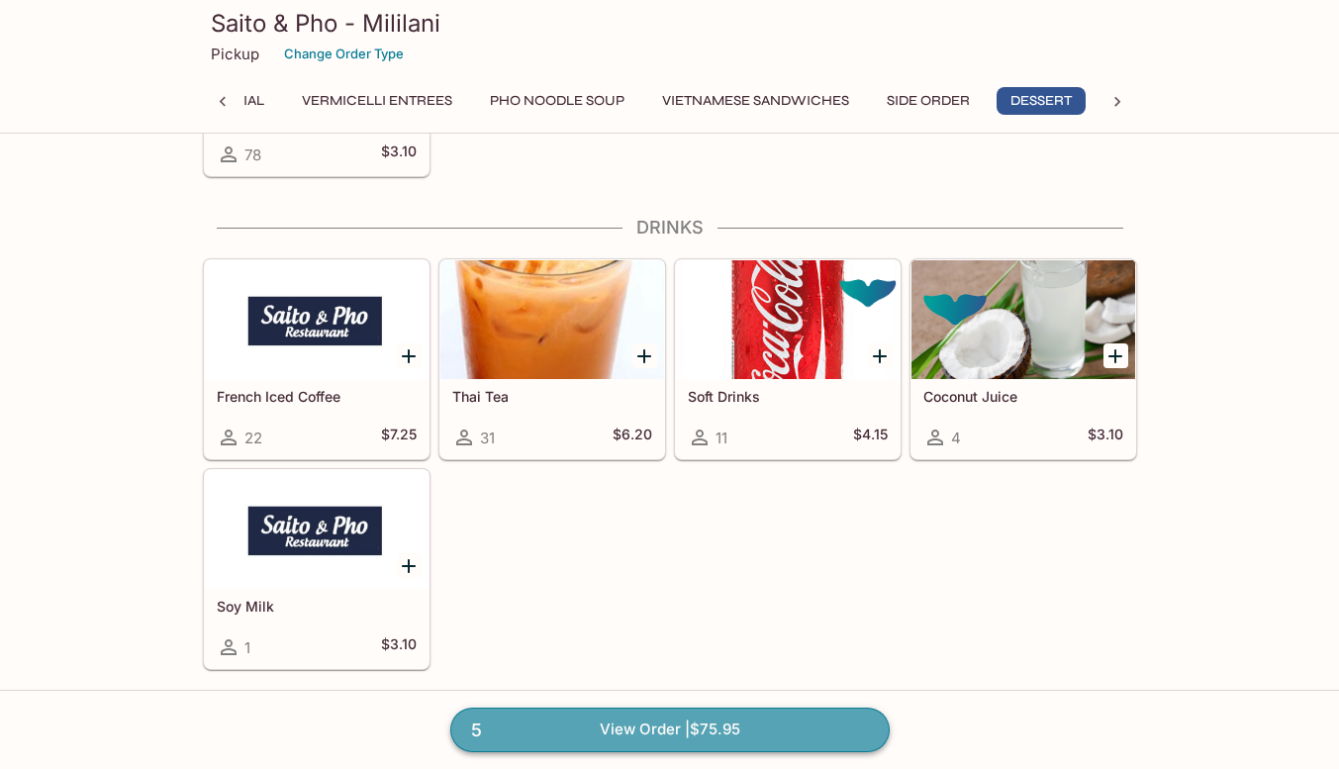
click at [705, 728] on link "5 View Order | $75.95" at bounding box center [669, 730] width 439 height 44
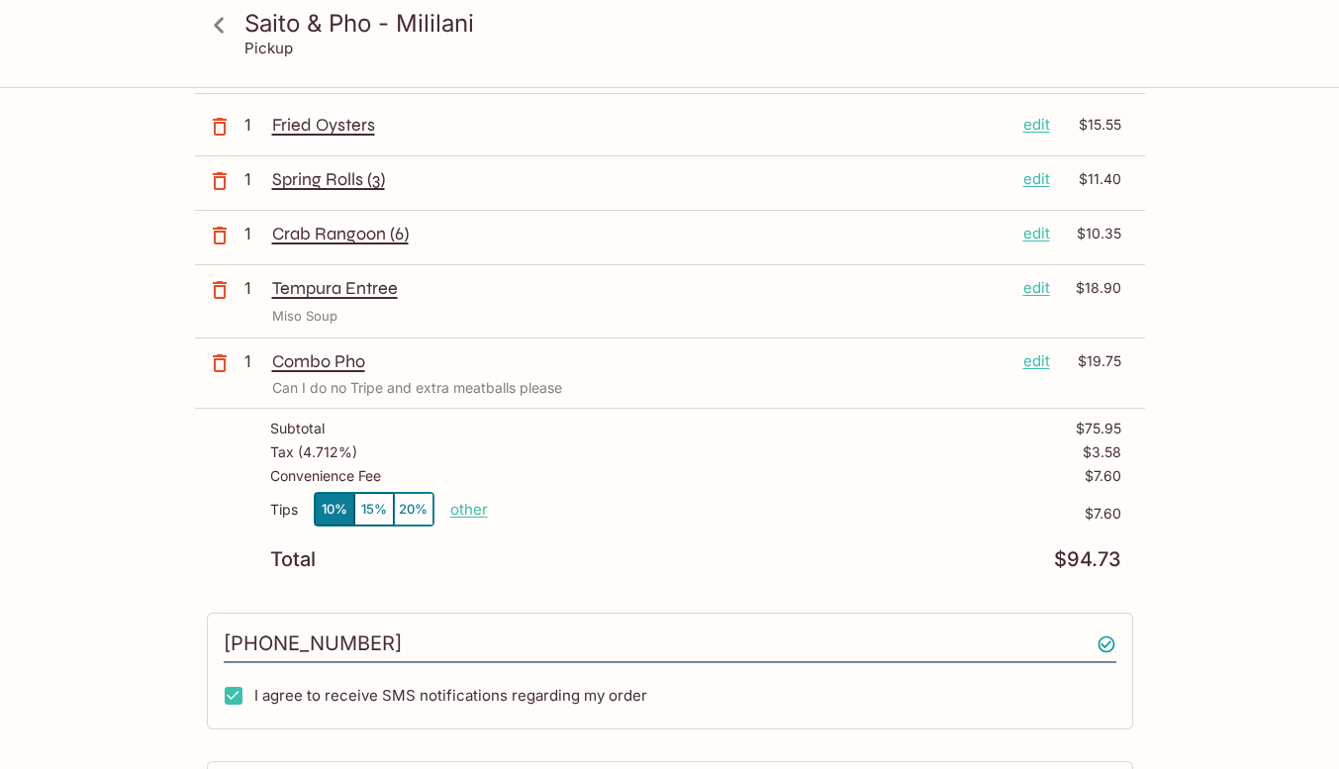
scroll to position [407, 0]
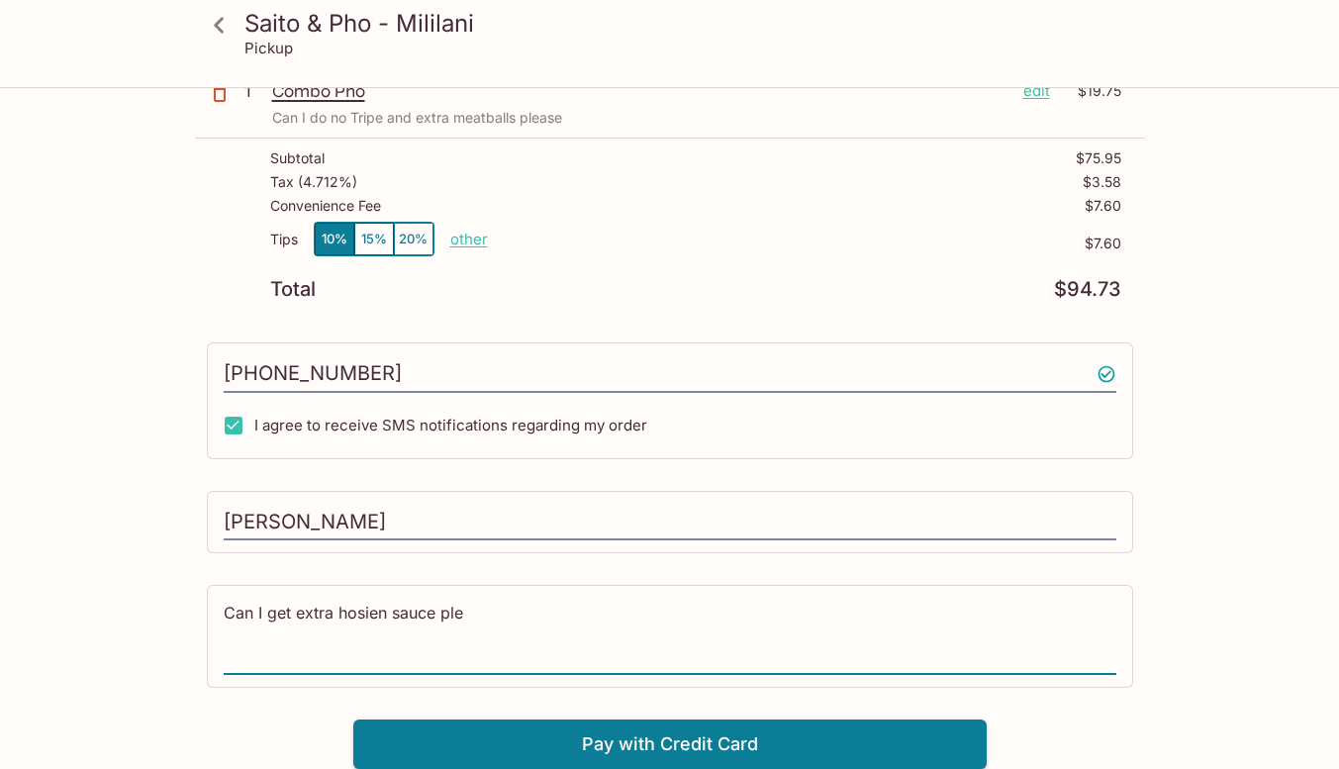
click at [385, 619] on textarea "Can I get extra hosien sauce ple" at bounding box center [670, 636] width 893 height 68
click at [460, 617] on textarea "Can I get extra hoisin sauce ple" at bounding box center [670, 636] width 893 height 68
click at [572, 637] on textarea "Can I get extra hoisin sauce please?" at bounding box center [670, 636] width 893 height 68
type textarea "Can I get extra hoisin sauce please?"
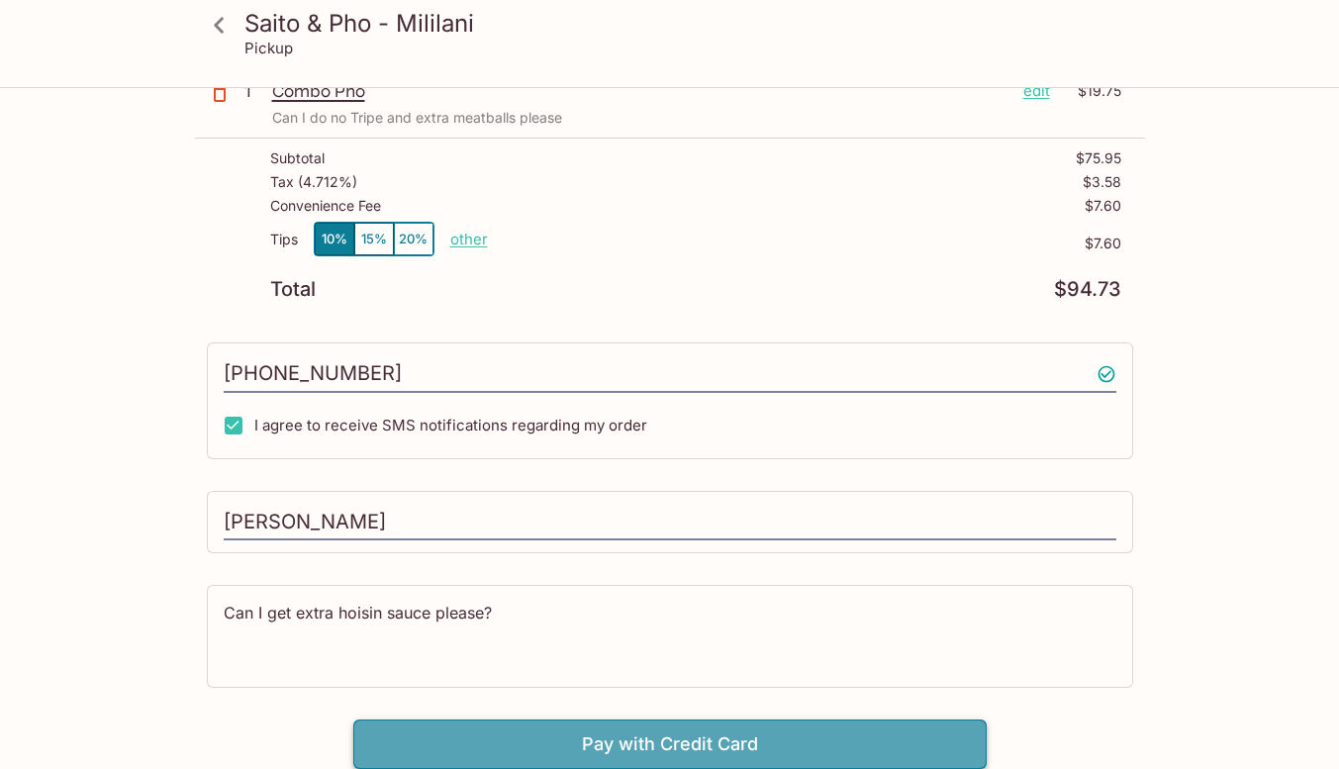
click at [581, 740] on button "Pay with Credit Card" at bounding box center [670, 744] width 634 height 49
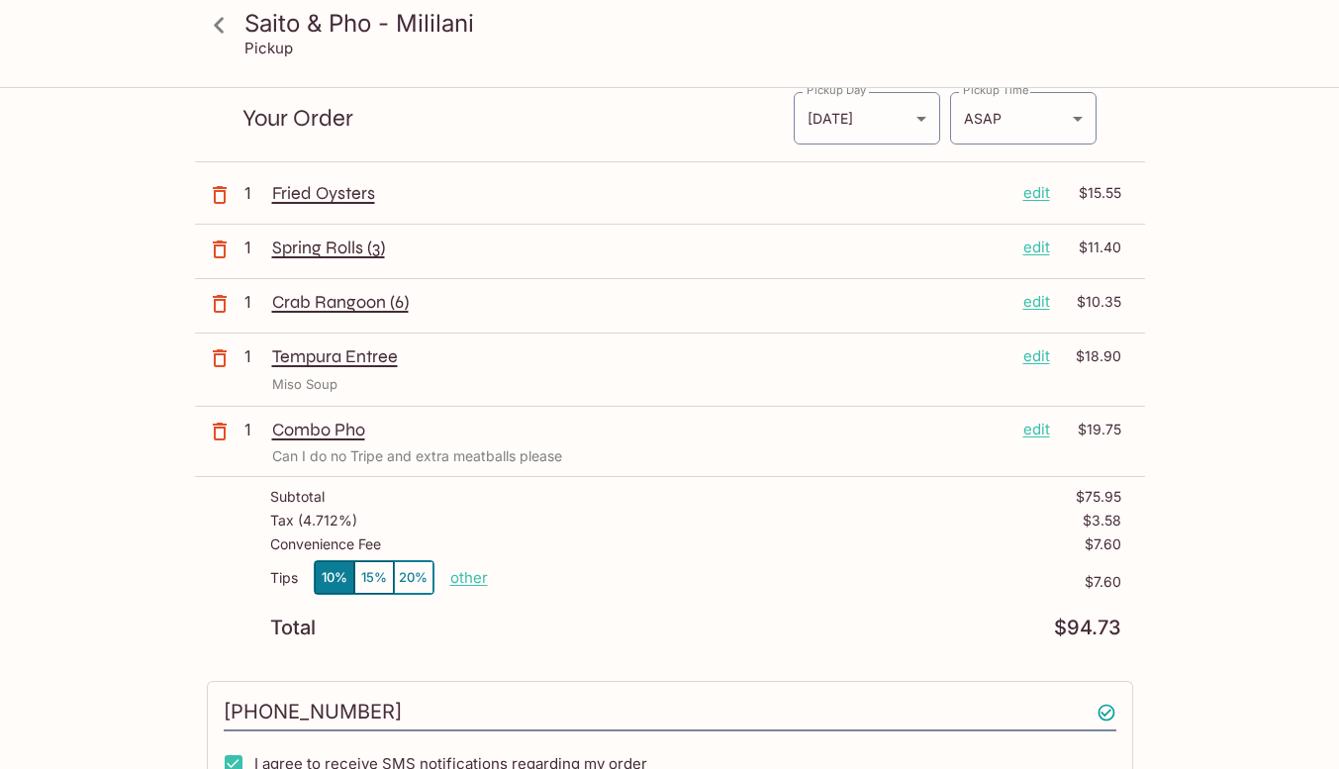
scroll to position [52, 0]
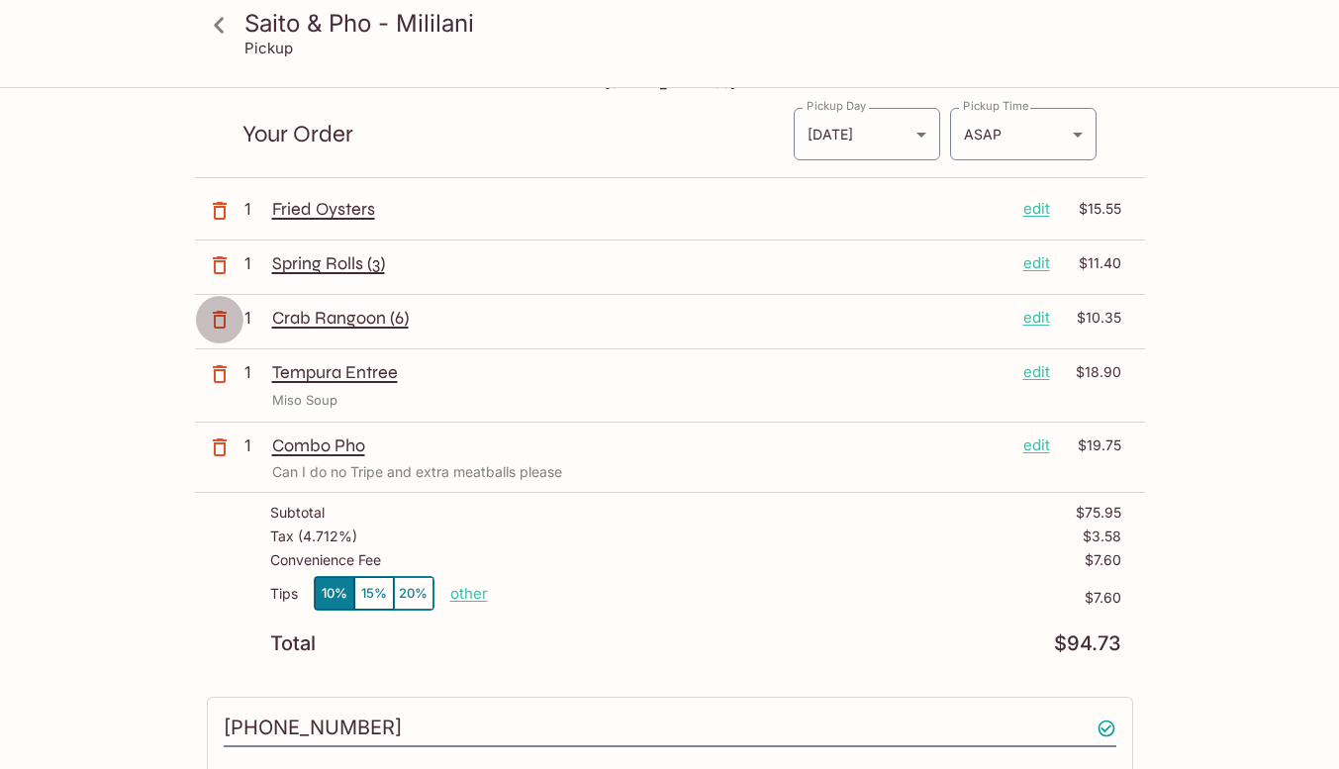
click at [214, 318] on icon "button" at bounding box center [220, 320] width 14 height 18
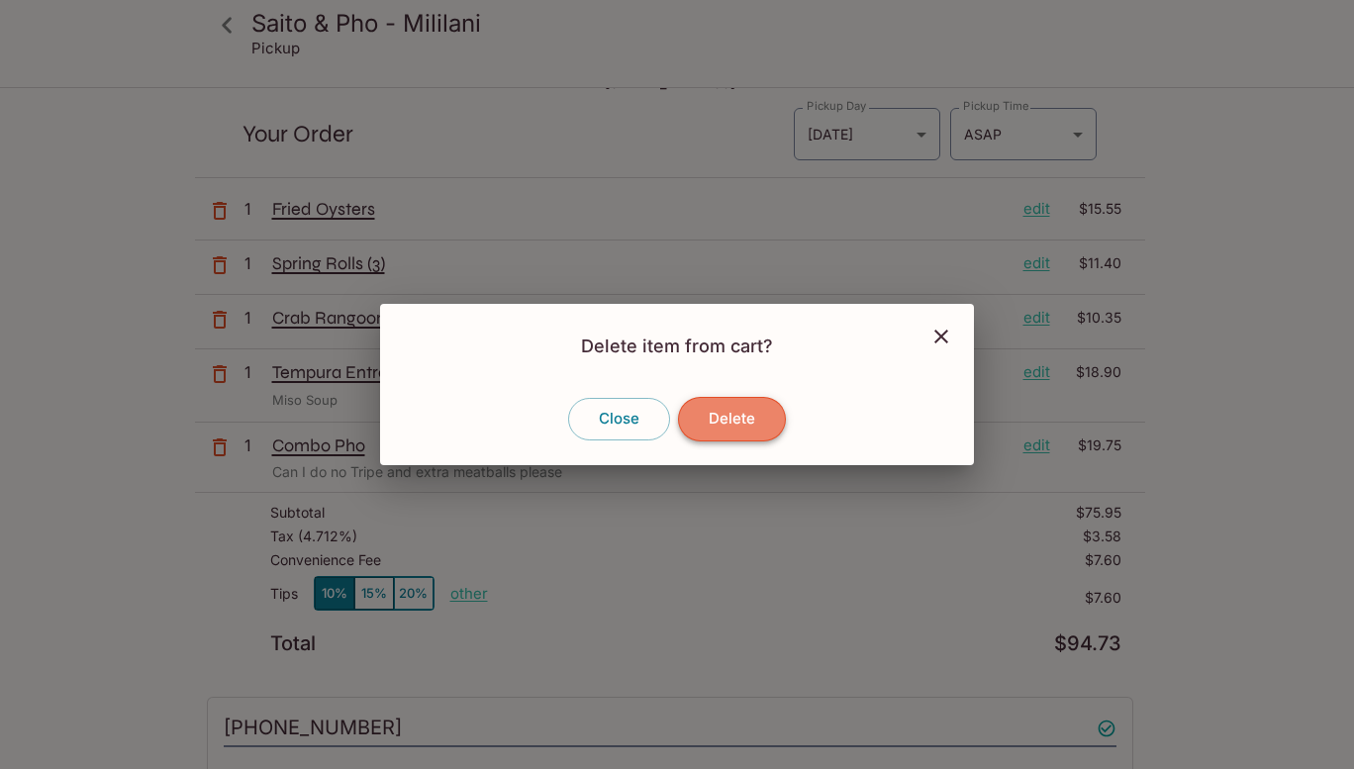
click at [724, 429] on button "Delete" at bounding box center [732, 419] width 108 height 44
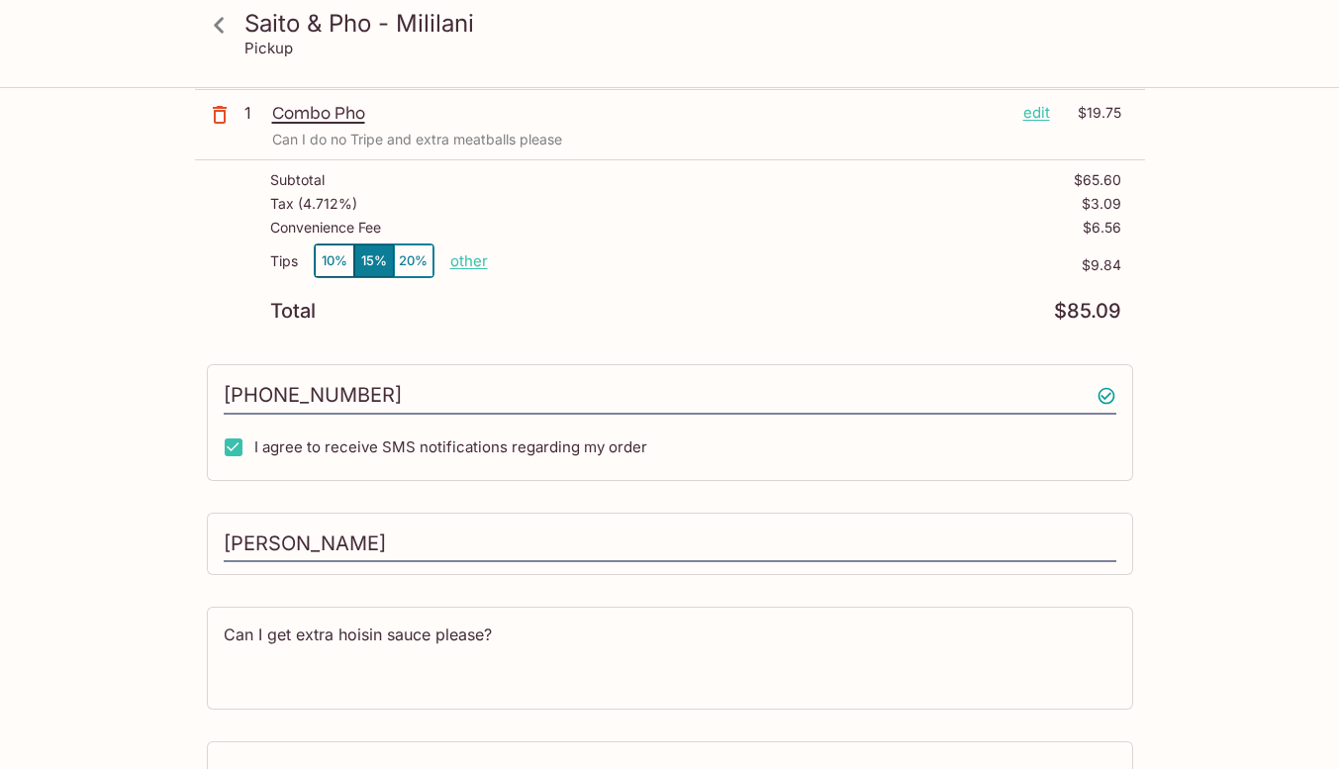
scroll to position [338, 0]
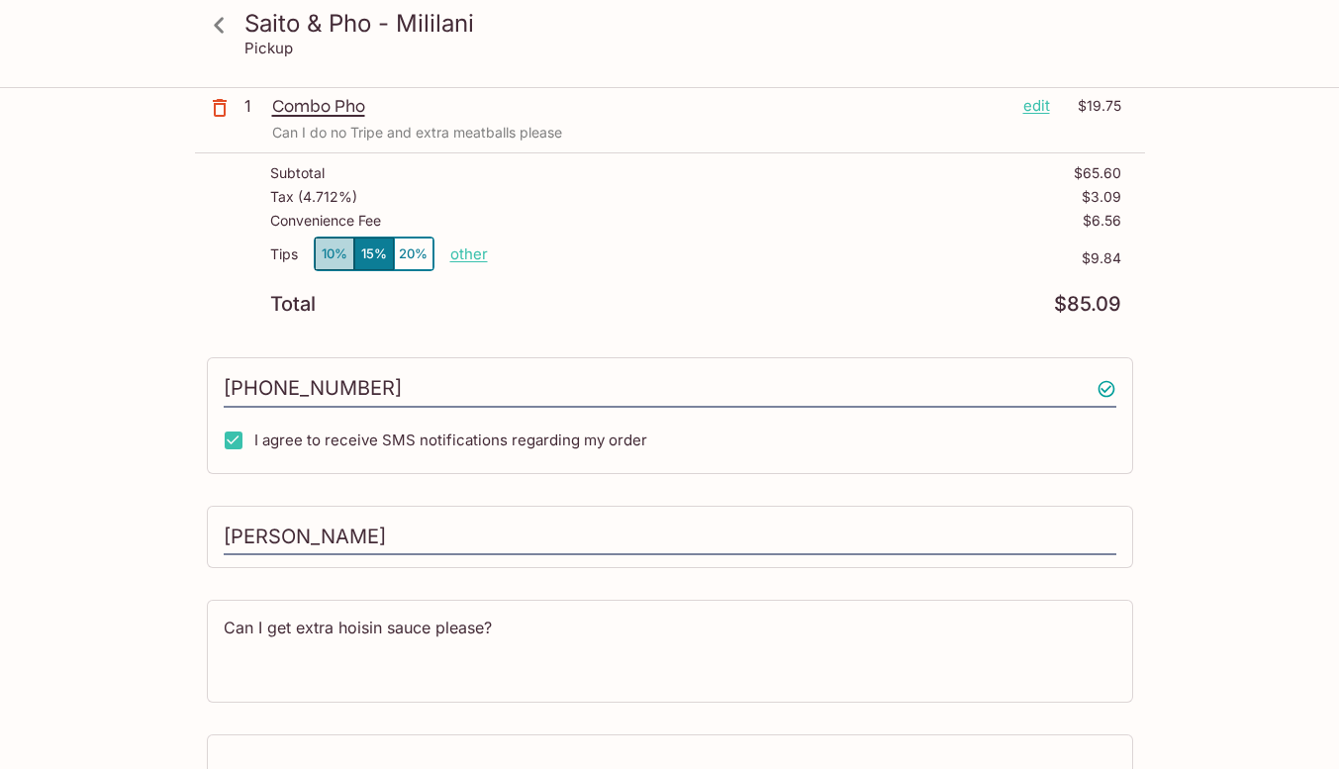
click at [341, 257] on button "10%" at bounding box center [335, 254] width 40 height 33
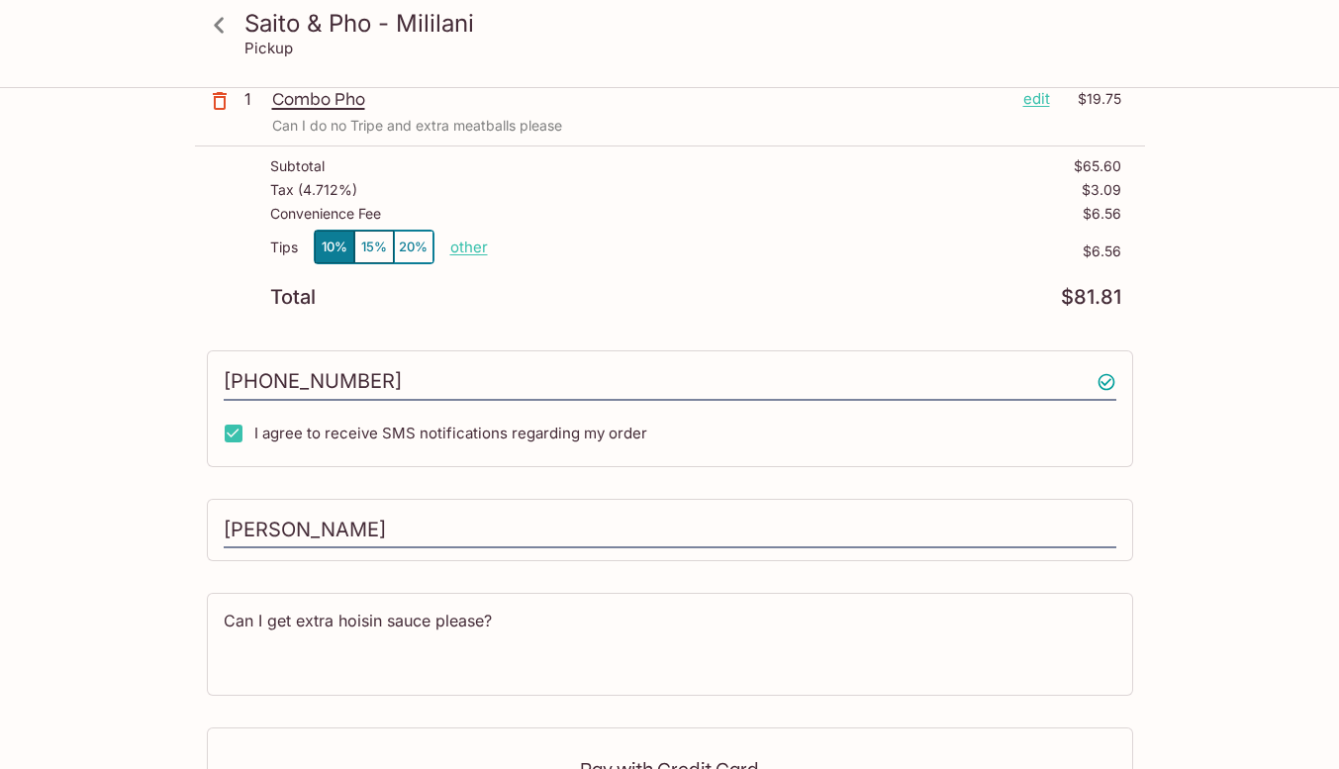
scroll to position [649, 0]
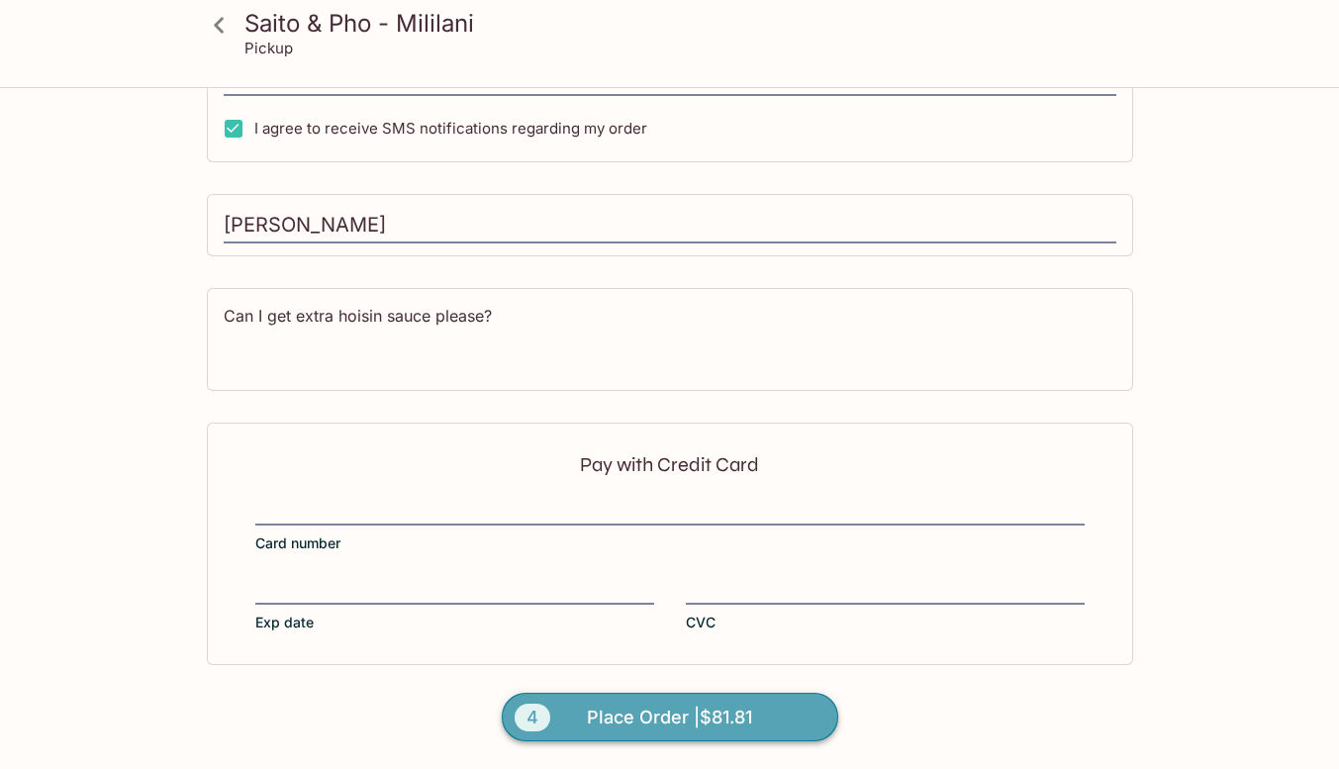
click at [647, 717] on span "Place Order | $81.81" at bounding box center [669, 718] width 165 height 32
